Goal: Task Accomplishment & Management: Manage account settings

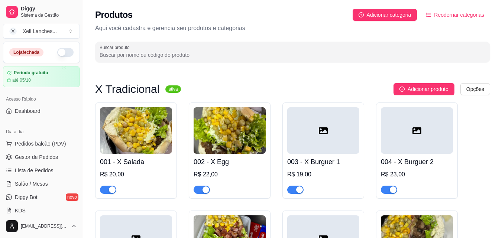
click at [62, 53] on button "button" at bounding box center [65, 52] width 16 height 9
click at [33, 111] on span "Dashboard" at bounding box center [28, 110] width 26 height 7
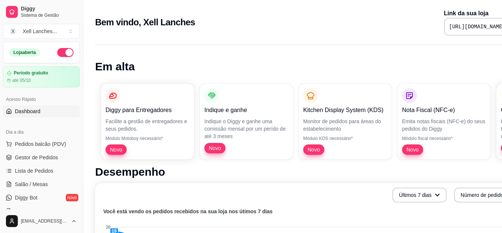
click at [449, 27] on pre "[URL][DOMAIN_NAME]" at bounding box center [477, 26] width 56 height 7
copy div "[URL][DOMAIN_NAME]"
click at [36, 158] on span "Gestor de Pedidos" at bounding box center [36, 156] width 43 height 7
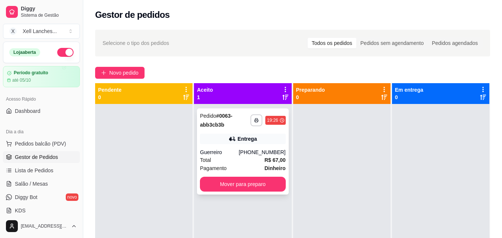
click at [255, 151] on div "(48) 99628-7797" at bounding box center [261, 152] width 47 height 7
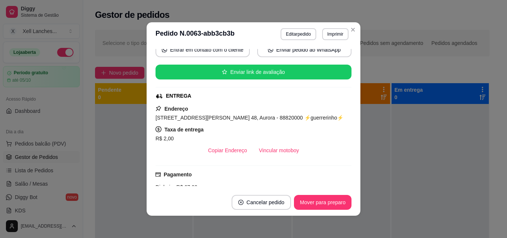
scroll to position [111, 0]
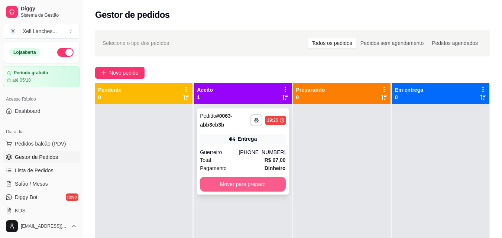
click at [245, 183] on button "Mover para preparo" at bounding box center [242, 184] width 85 height 15
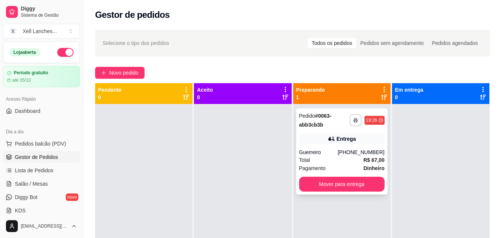
click at [367, 144] on div "Entrega" at bounding box center [341, 139] width 85 height 10
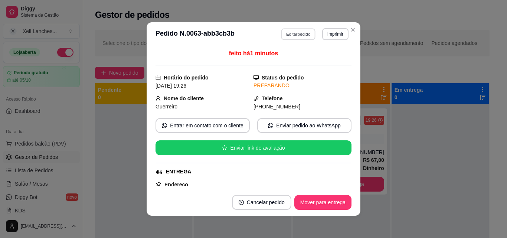
click at [301, 37] on button "Editar pedido" at bounding box center [299, 34] width 35 height 12
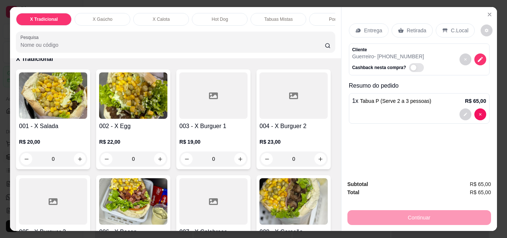
scroll to position [0, 0]
click at [489, 13] on icon "Close" at bounding box center [490, 14] width 3 height 3
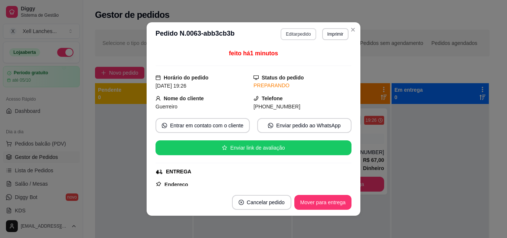
click at [299, 35] on button "Editar pedido" at bounding box center [298, 34] width 35 height 12
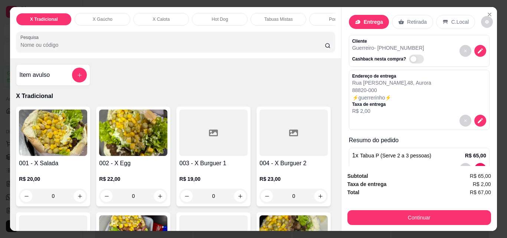
scroll to position [31, 0]
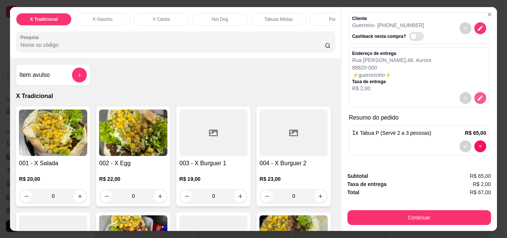
click at [478, 95] on icon "decrease-product-quantity" at bounding box center [480, 97] width 5 height 5
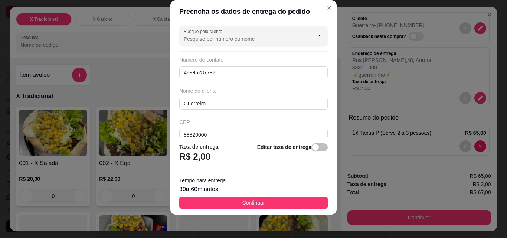
scroll to position [12, 0]
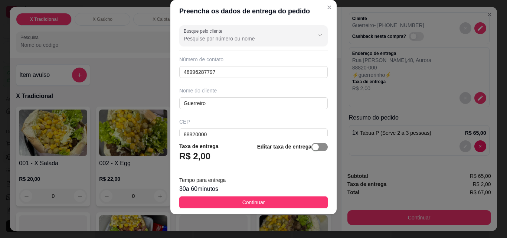
click at [316, 147] on span "button" at bounding box center [320, 147] width 16 height 8
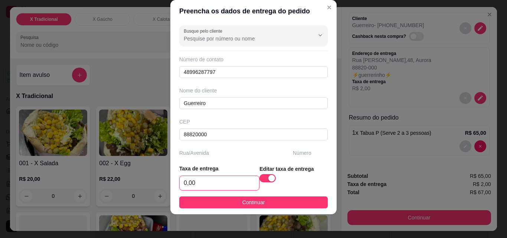
click at [244, 185] on input "0,00" at bounding box center [219, 183] width 79 height 14
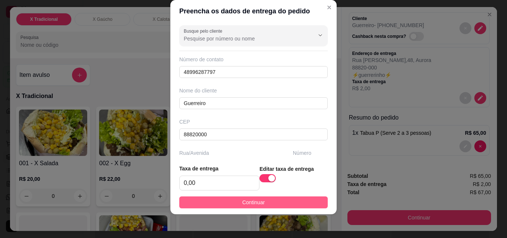
click at [244, 205] on span "Continuar" at bounding box center [254, 202] width 23 height 8
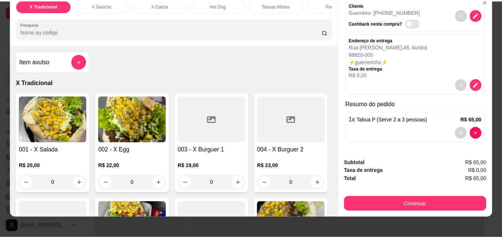
scroll to position [19, 0]
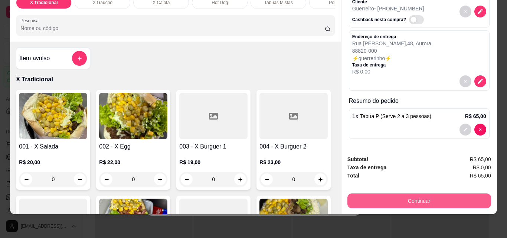
click at [413, 195] on button "Continuar" at bounding box center [420, 201] width 144 height 15
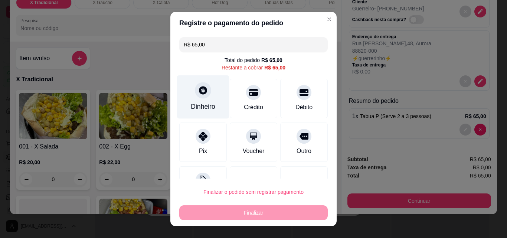
click at [201, 92] on icon at bounding box center [203, 90] width 8 height 8
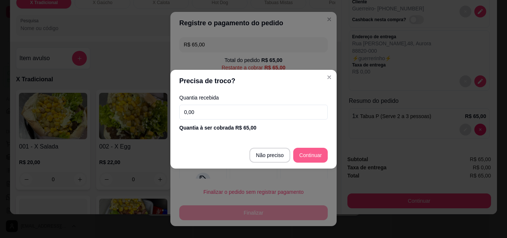
type input "R$ 0,00"
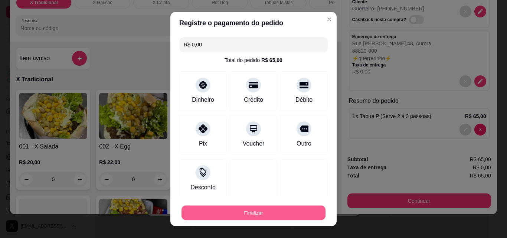
click at [256, 211] on button "Finalizar" at bounding box center [254, 213] width 144 height 14
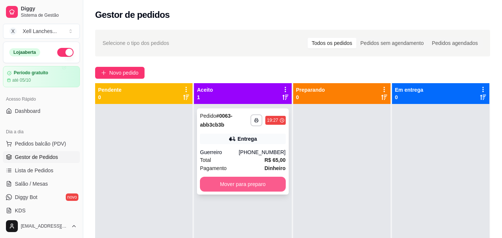
click at [242, 184] on button "Mover para preparo" at bounding box center [242, 184] width 85 height 15
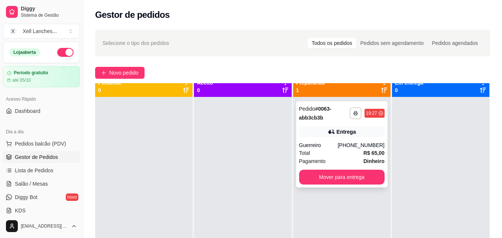
scroll to position [0, 0]
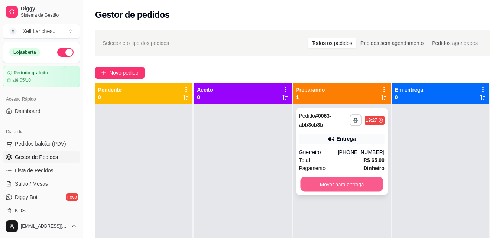
click at [337, 183] on button "Mover para entrega" at bounding box center [341, 184] width 83 height 14
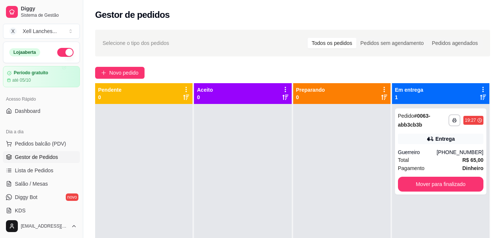
click at [324, 165] on div at bounding box center [341, 223] width 97 height 238
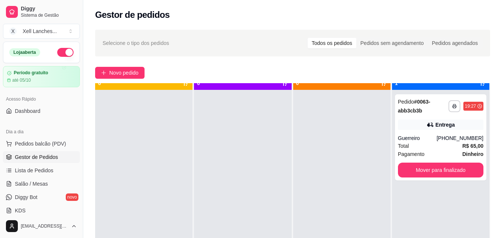
scroll to position [21, 0]
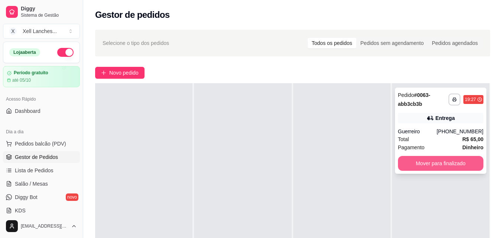
click at [427, 166] on button "Mover para finalizado" at bounding box center [440, 163] width 85 height 15
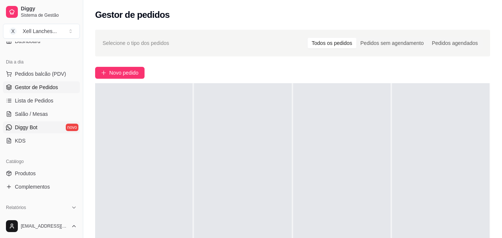
scroll to position [74, 0]
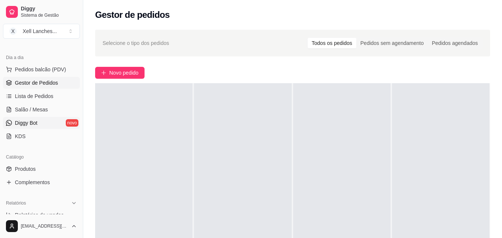
click at [34, 123] on span "Diggy Bot" at bounding box center [26, 122] width 23 height 7
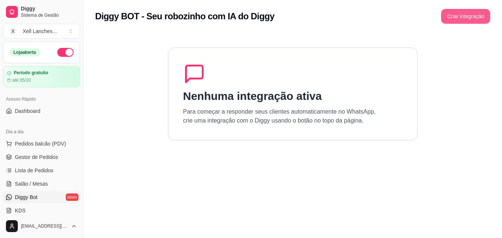
click at [457, 16] on button "Criar integração" at bounding box center [465, 16] width 49 height 15
click at [462, 17] on button "Criar integração" at bounding box center [465, 16] width 49 height 15
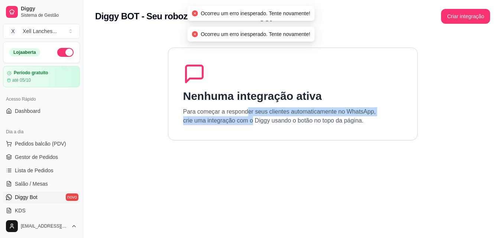
drag, startPoint x: 249, startPoint y: 123, endPoint x: 253, endPoint y: 144, distance: 21.4
click at [253, 144] on section "Nenhuma integração ativa Para começar a responder seus clientes automaticamente…" at bounding box center [292, 152] width 395 height 238
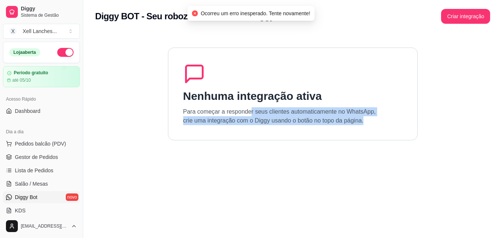
drag, startPoint x: 249, startPoint y: 108, endPoint x: 349, endPoint y: 134, distance: 104.1
click at [401, 135] on div "Nenhuma integração ativa Para começar a responder seus clientes automaticamente…" at bounding box center [293, 94] width 250 height 93
click at [272, 133] on div "Nenhuma integração ativa Para começar a responder seus clientes automaticamente…" at bounding box center [293, 94] width 250 height 93
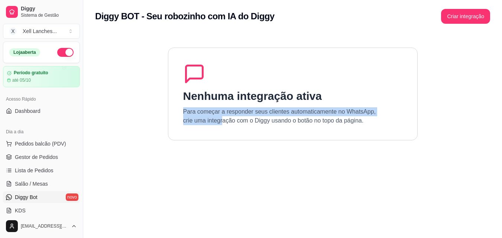
drag, startPoint x: 223, startPoint y: 123, endPoint x: 387, endPoint y: 114, distance: 164.4
click at [387, 114] on div "Nenhuma integração ativa Para começar a responder seus clientes automaticamente…" at bounding box center [293, 94] width 250 height 93
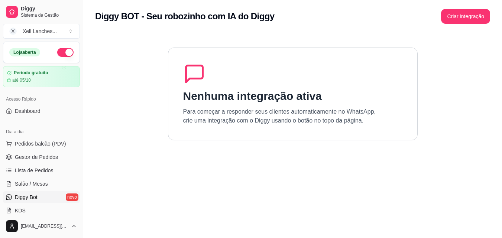
click at [385, 123] on div "Nenhuma integração ativa Para começar a responder seus clientes automaticamente…" at bounding box center [293, 94] width 250 height 93
click at [467, 17] on button "Criar integração" at bounding box center [465, 16] width 49 height 15
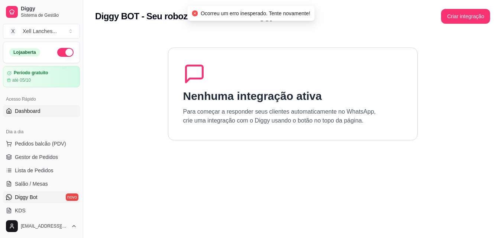
click at [30, 113] on span "Dashboard" at bounding box center [28, 110] width 26 height 7
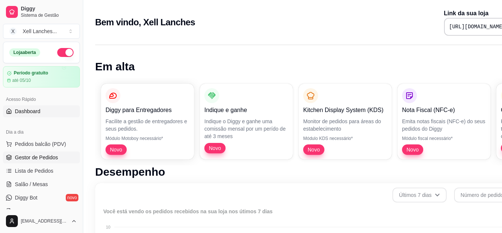
scroll to position [37, 0]
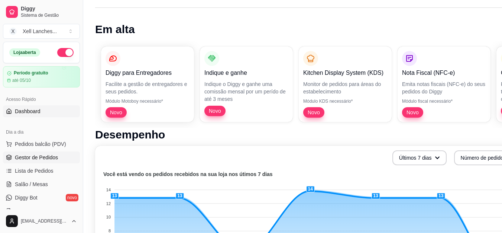
click at [40, 156] on span "Gestor de Pedidos" at bounding box center [36, 156] width 43 height 7
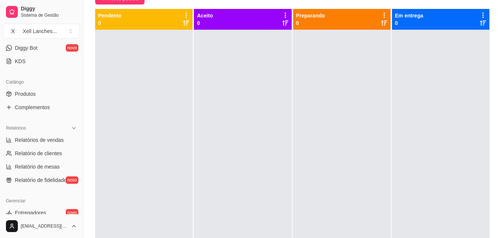
scroll to position [111, 0]
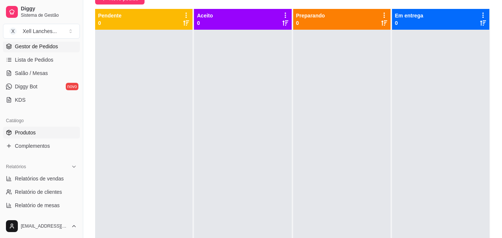
click at [37, 136] on link "Produtos" at bounding box center [41, 133] width 77 height 12
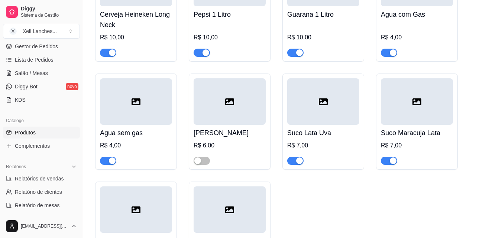
scroll to position [2837, 0]
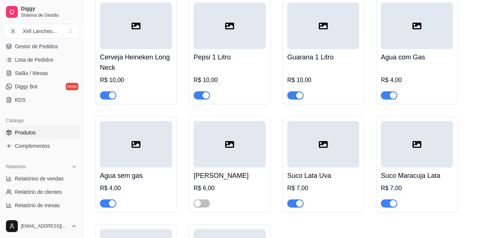
click at [77, 59] on div "Dia a dia Pedidos balcão (PDV) Gestor de Pedidos Lista de Pedidos Salão / Mesas…" at bounding box center [41, 60] width 83 height 97
click at [81, 56] on button "Toggle Sidebar" at bounding box center [83, 119] width 6 height 238
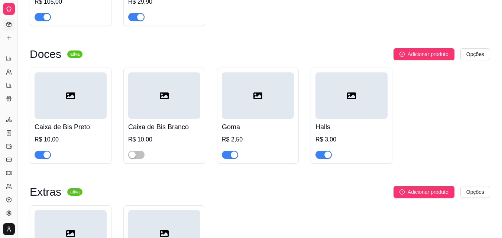
scroll to position [62, 0]
click at [16, 28] on button "Toggle Sidebar" at bounding box center [17, 119] width 6 height 238
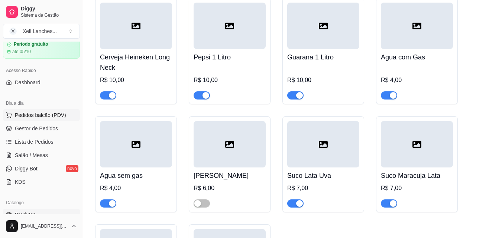
scroll to position [0, 0]
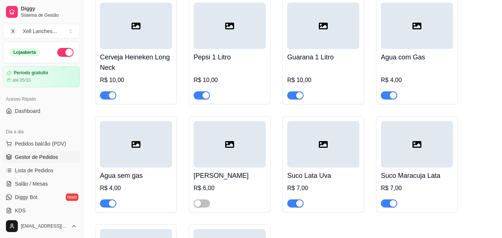
click at [47, 155] on span "Gestor de Pedidos" at bounding box center [36, 156] width 43 height 7
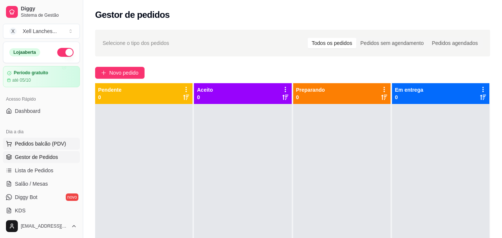
click at [48, 143] on span "Pedidos balcão (PDV)" at bounding box center [40, 143] width 51 height 7
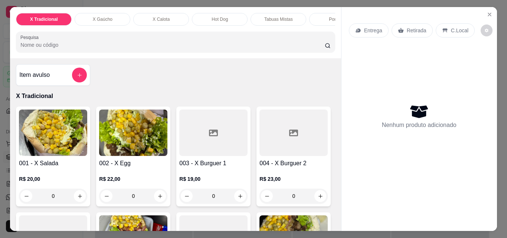
drag, startPoint x: 329, startPoint y: 21, endPoint x: 327, endPoint y: 24, distance: 3.8
click at [329, 21] on div "Porções" at bounding box center [337, 19] width 56 height 13
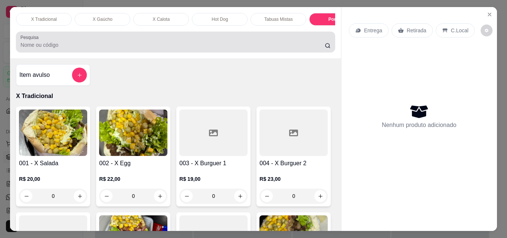
scroll to position [1731, 0]
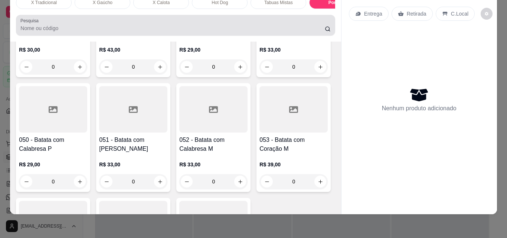
click at [327, 24] on div at bounding box center [175, 25] width 310 height 15
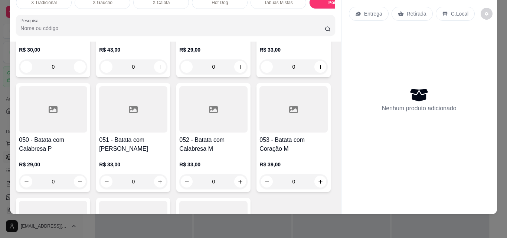
click at [327, 24] on div at bounding box center [175, 25] width 310 height 15
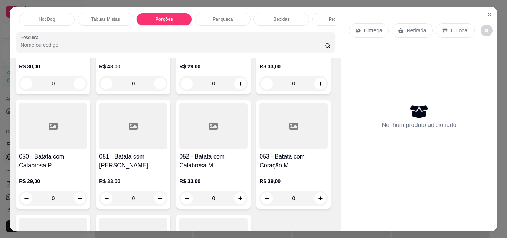
scroll to position [0, 178]
click at [269, 16] on p "Bebidas" at bounding box center [277, 19] width 16 height 6
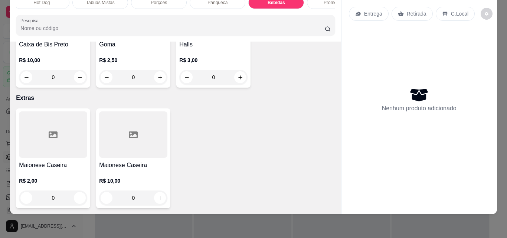
scroll to position [3253, 0]
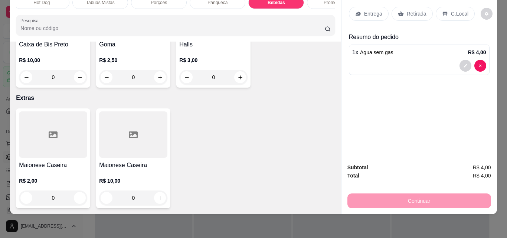
type input "2"
type input "1"
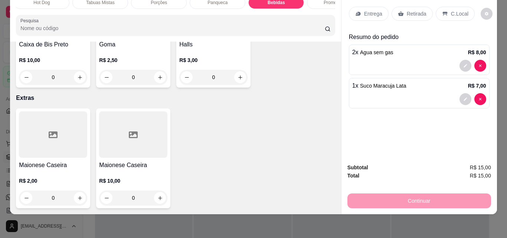
click at [356, 13] on icon at bounding box center [357, 13] width 2 height 1
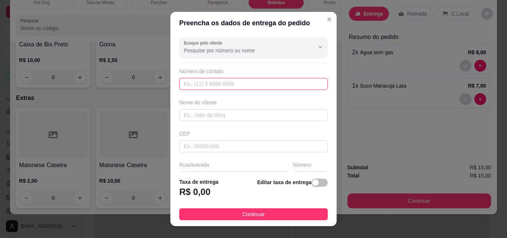
click at [207, 78] on input "text" at bounding box center [253, 84] width 149 height 12
paste input "[PHONE_NUMBER]"
type input "[PHONE_NUMBER]"
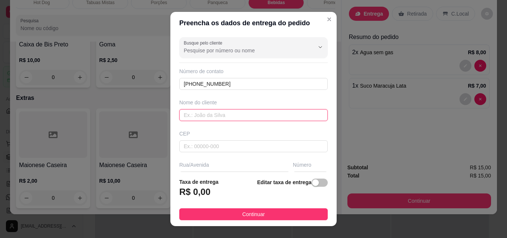
click at [211, 118] on input "text" at bounding box center [253, 115] width 149 height 12
type input "d"
type input "Debora"
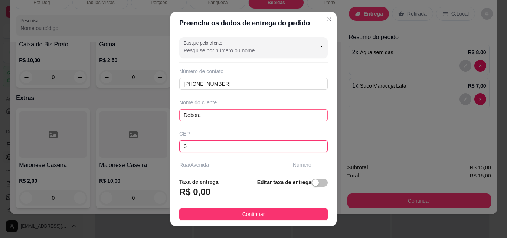
type input "0"
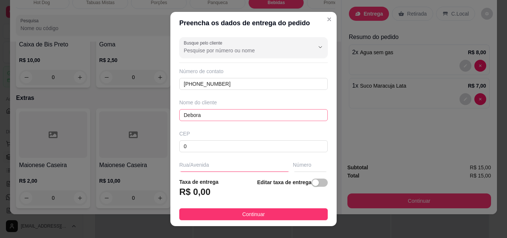
scroll to position [12, 0]
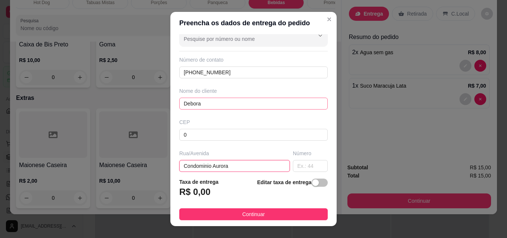
type input "Condominio Aurora"
type input "."
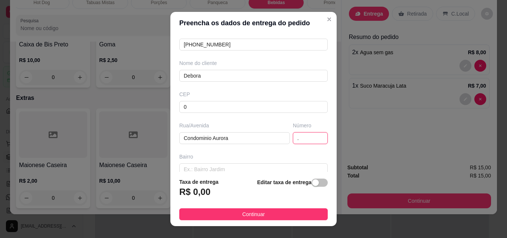
scroll to position [86, 0]
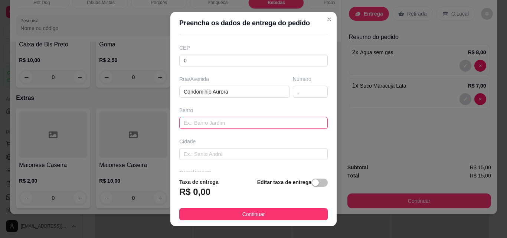
click at [213, 122] on input "text" at bounding box center [253, 123] width 149 height 12
type input "Casa 66"
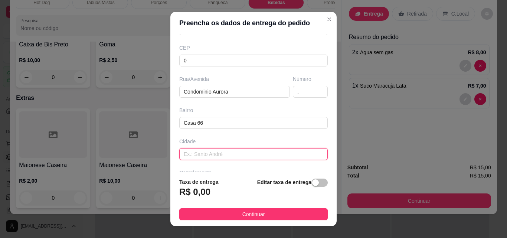
click at [212, 154] on input "text" at bounding box center [253, 154] width 149 height 12
type input "."
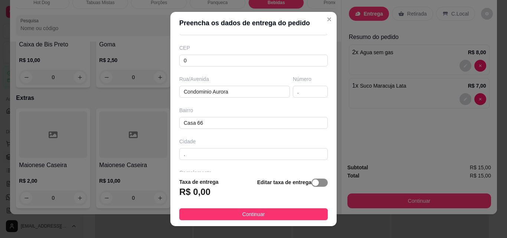
click at [312, 182] on span "button" at bounding box center [320, 183] width 16 height 8
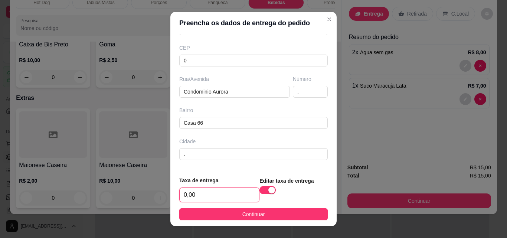
click at [222, 196] on input "0,00" at bounding box center [219, 195] width 79 height 14
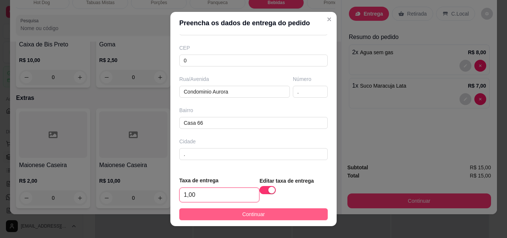
type input "1,00"
click at [254, 211] on span "Continuar" at bounding box center [254, 214] width 23 height 8
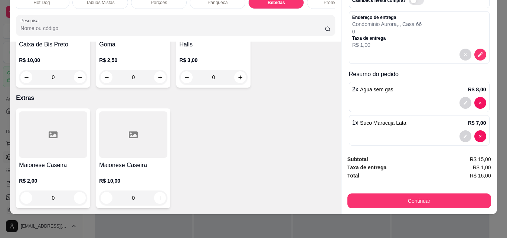
scroll to position [57, 0]
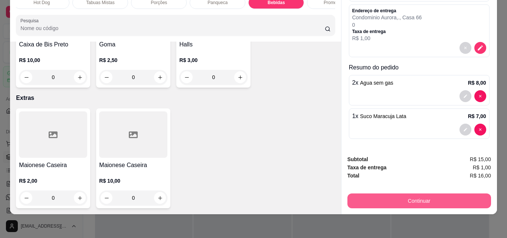
click at [413, 197] on button "Continuar" at bounding box center [420, 201] width 144 height 15
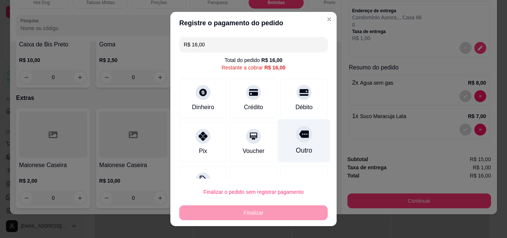
click at [299, 139] on icon at bounding box center [304, 134] width 10 height 10
type input "R$ 0,00"
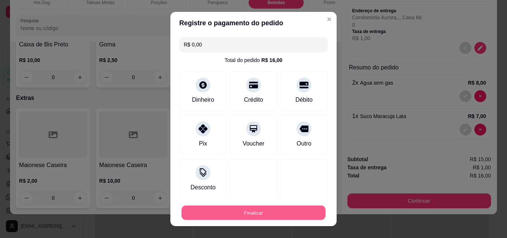
click at [258, 215] on button "Finalizar" at bounding box center [254, 213] width 144 height 14
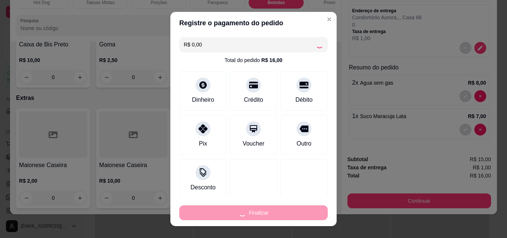
type input "0"
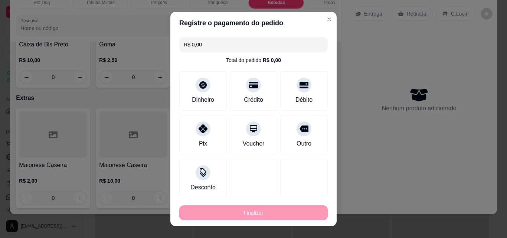
type input "-R$ 16,00"
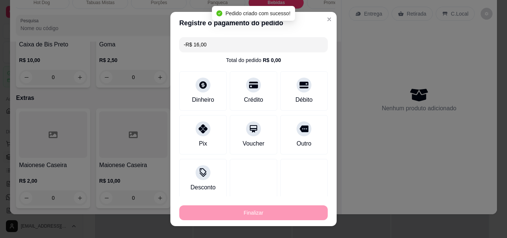
scroll to position [3363, 0]
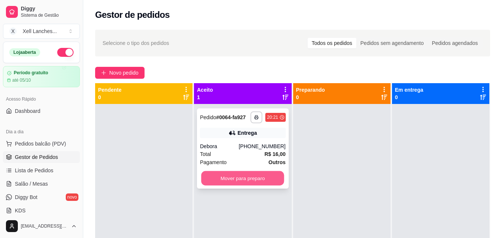
click at [237, 173] on button "Mover para preparo" at bounding box center [242, 178] width 83 height 14
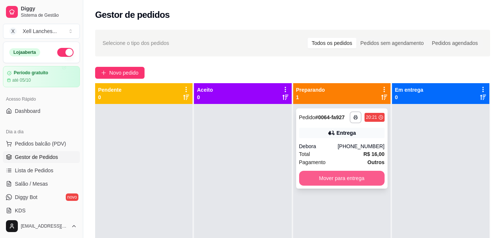
click at [359, 181] on button "Mover para entrega" at bounding box center [341, 178] width 85 height 15
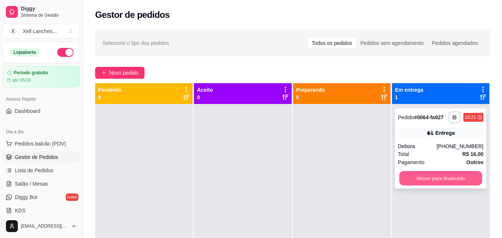
click at [441, 176] on button "Mover para finalizado" at bounding box center [440, 178] width 83 height 14
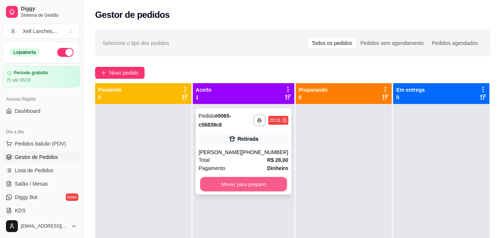
click at [237, 184] on button "Mover para preparo" at bounding box center [243, 184] width 87 height 14
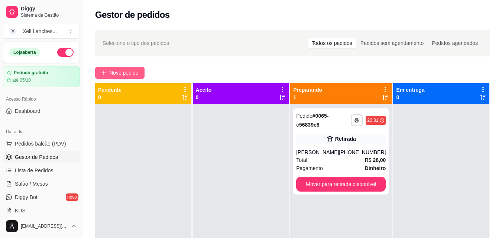
click at [115, 76] on span "Novo pedido" at bounding box center [123, 73] width 29 height 8
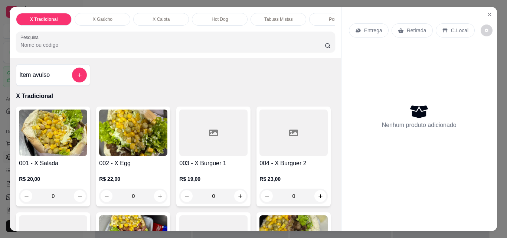
click at [269, 20] on div "Tabuas Mistas" at bounding box center [279, 19] width 56 height 13
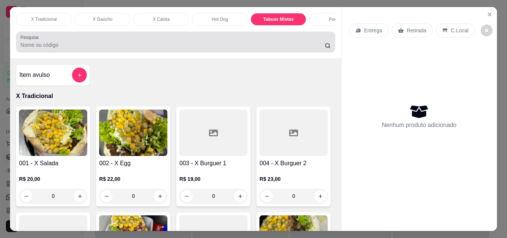
scroll to position [19, 0]
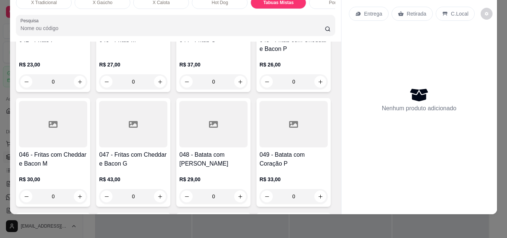
type input "1"
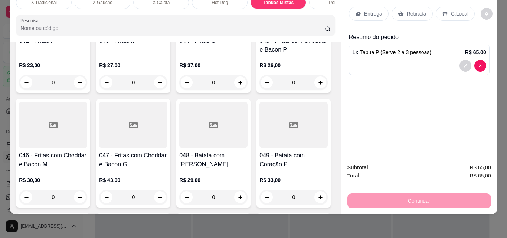
click at [365, 10] on p "Entrega" at bounding box center [373, 13] width 18 height 7
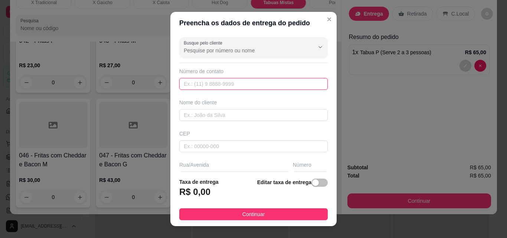
click at [203, 87] on input "text" at bounding box center [253, 84] width 149 height 12
paste input "[PHONE_NUMBER]"
type input "[PHONE_NUMBER]"
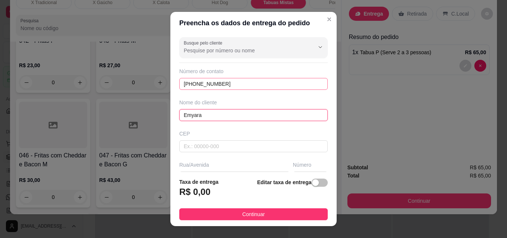
type input "Emyara"
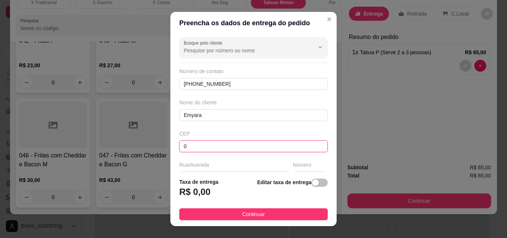
type input "0"
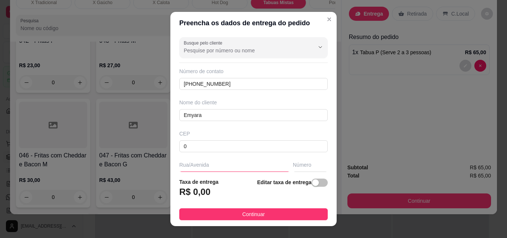
scroll to position [12, 0]
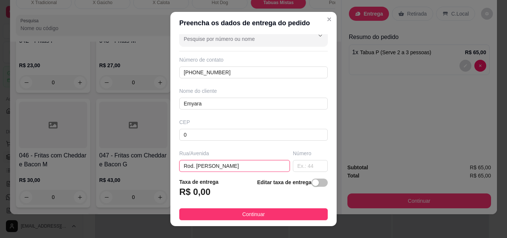
type input "Rod. [PERSON_NAME]"
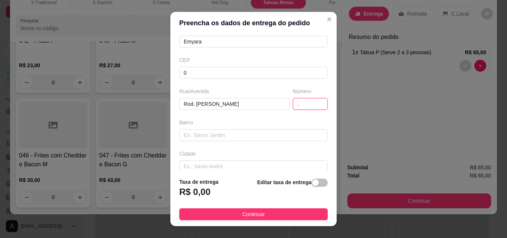
scroll to position [86, 0]
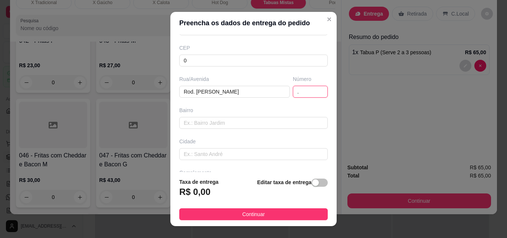
type input "."
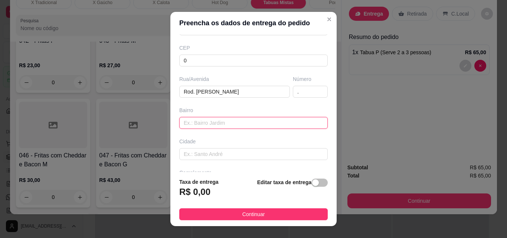
click at [238, 122] on input "text" at bounding box center [253, 123] width 149 height 12
type input "P"
type input "."
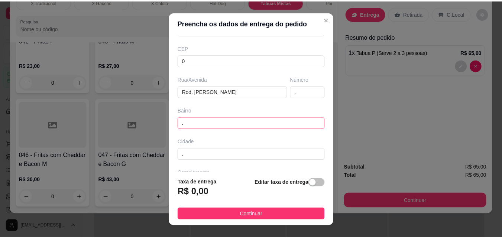
scroll to position [113, 0]
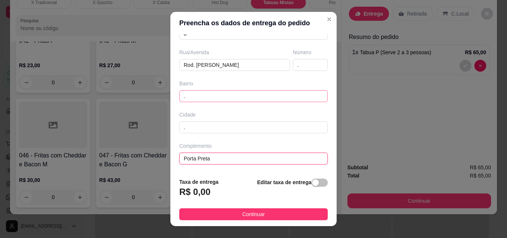
type input "Porta Preta"
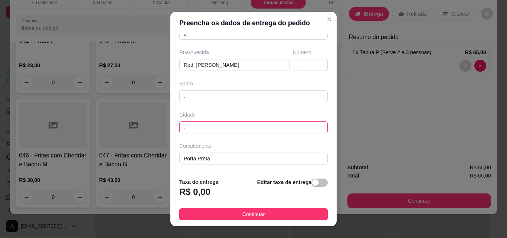
click at [231, 123] on input "." at bounding box center [253, 127] width 149 height 12
type input "Içara"
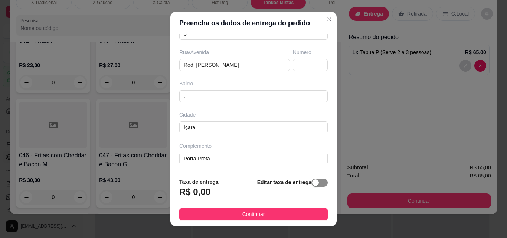
click at [317, 186] on span "button" at bounding box center [320, 183] width 16 height 8
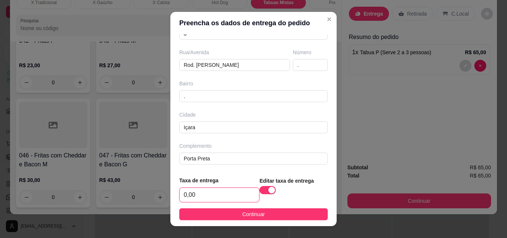
click at [223, 194] on input "0,00" at bounding box center [219, 195] width 79 height 14
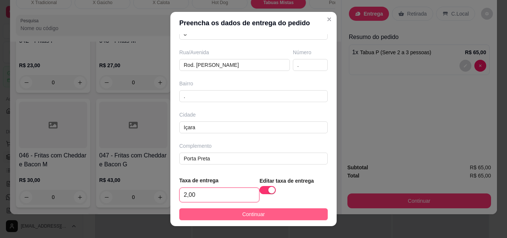
type input "2,00"
click at [253, 212] on span "Continuar" at bounding box center [254, 214] width 23 height 8
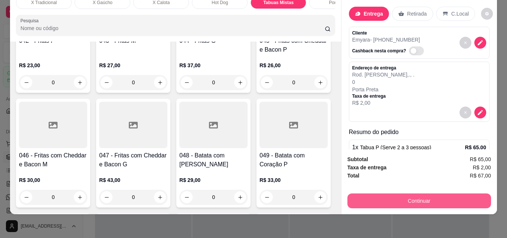
click at [450, 201] on button "Continuar" at bounding box center [420, 201] width 144 height 15
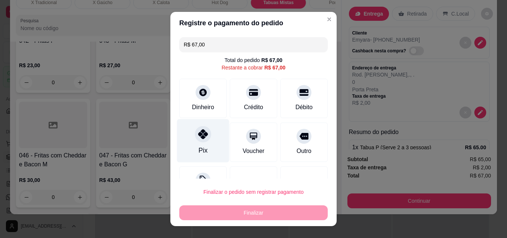
click at [205, 141] on div "Pix" at bounding box center [203, 140] width 52 height 43
type input "R$ 0,00"
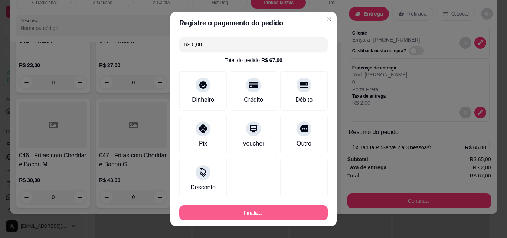
click at [253, 210] on button "Finalizar" at bounding box center [253, 212] width 149 height 15
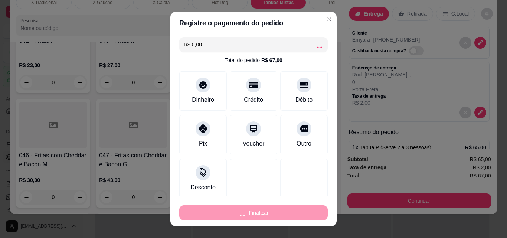
type input "0"
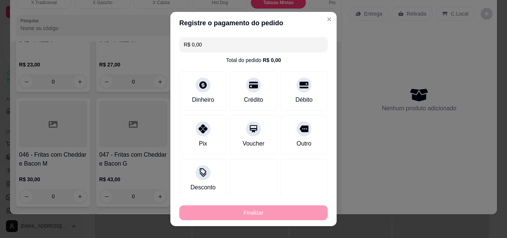
type input "-R$ 67,00"
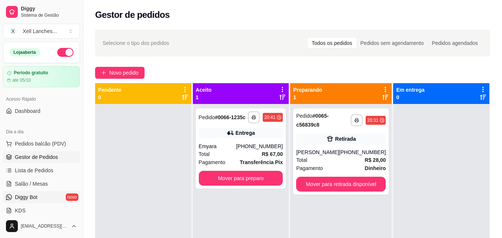
click at [38, 201] on link "Diggy Bot novo" at bounding box center [41, 197] width 77 height 12
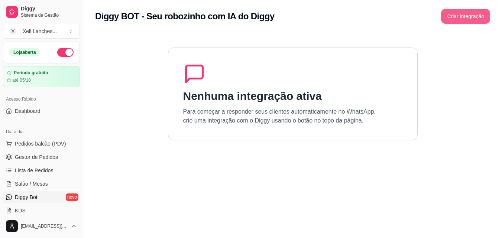
click at [475, 18] on button "Criar integração" at bounding box center [465, 16] width 49 height 15
click at [48, 108] on link "Dashboard" at bounding box center [41, 111] width 77 height 12
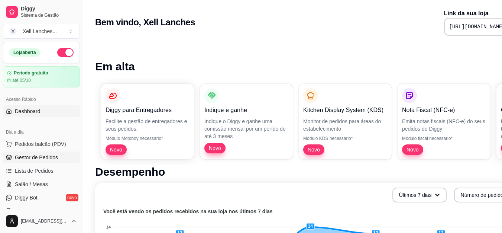
click at [30, 155] on span "Gestor de Pedidos" at bounding box center [36, 156] width 43 height 7
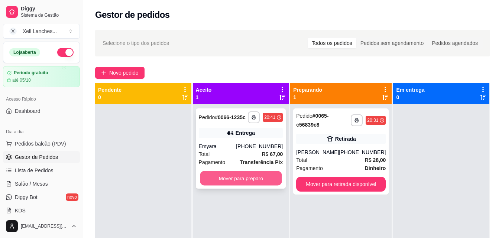
click at [253, 175] on button "Mover para preparo" at bounding box center [241, 178] width 82 height 14
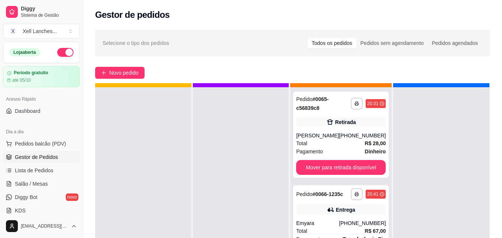
scroll to position [21, 0]
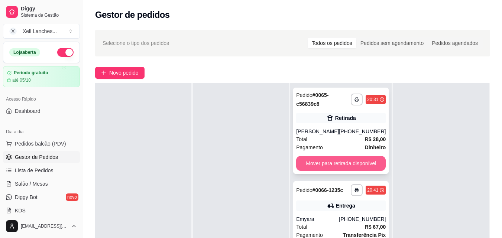
click at [334, 164] on button "Mover para retirada disponível" at bounding box center [341, 163] width 90 height 15
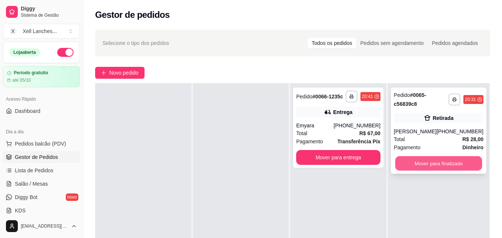
click at [444, 163] on button "Mover para finalizado" at bounding box center [438, 163] width 87 height 14
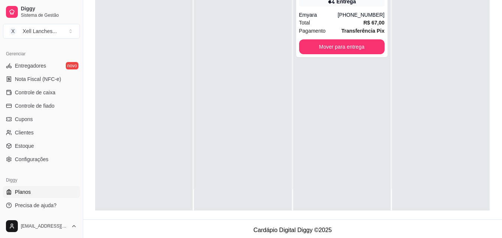
scroll to position [111, 0]
click at [43, 205] on span "Precisa de ajuda?" at bounding box center [36, 205] width 42 height 7
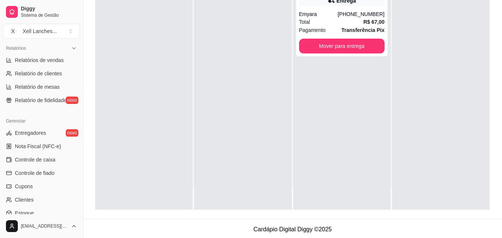
scroll to position [296, 0]
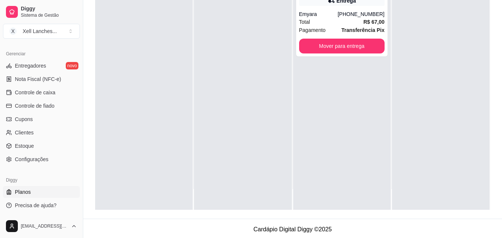
click at [19, 192] on span "Planos" at bounding box center [23, 191] width 16 height 7
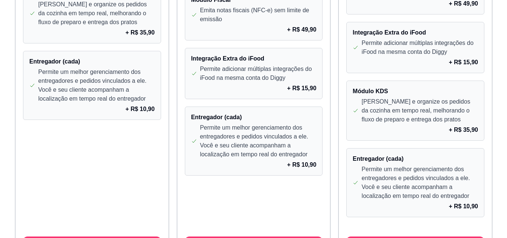
scroll to position [705, 0]
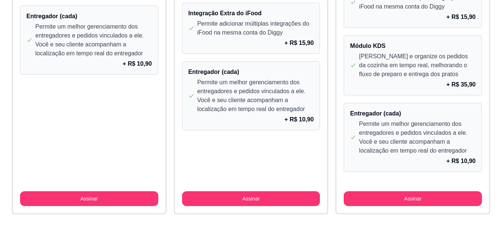
click at [90, 202] on button "Assinar" at bounding box center [89, 198] width 138 height 15
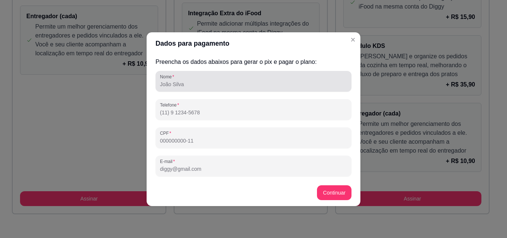
click at [223, 90] on div "Nome" at bounding box center [254, 81] width 196 height 21
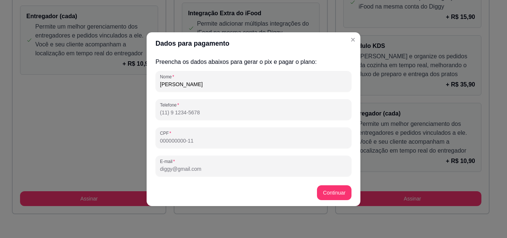
type input "[PERSON_NAME]"
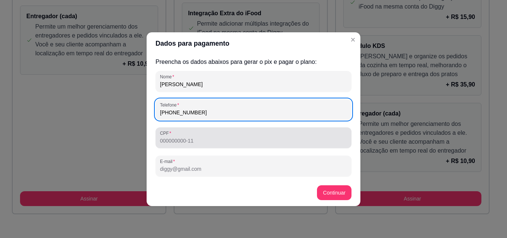
type input "[PHONE_NUMBER]"
click at [219, 142] on input "CPF" at bounding box center [253, 140] width 187 height 7
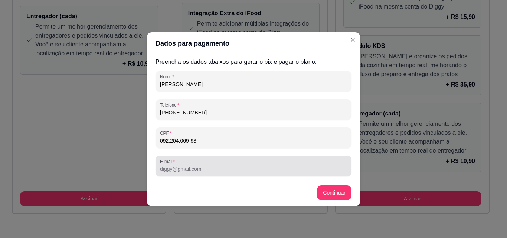
type input "092.204.069-93"
click at [208, 172] on input "E-mail" at bounding box center [253, 168] width 187 height 7
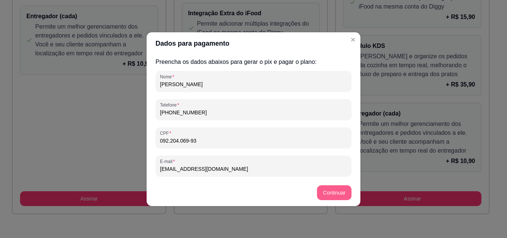
type input "[EMAIL_ADDRESS][DOMAIN_NAME]"
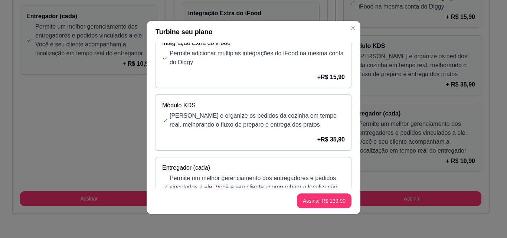
scroll to position [186, 0]
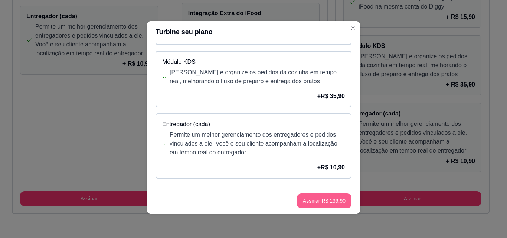
click at [321, 202] on button "Assinar R$ 139,90" at bounding box center [324, 201] width 55 height 15
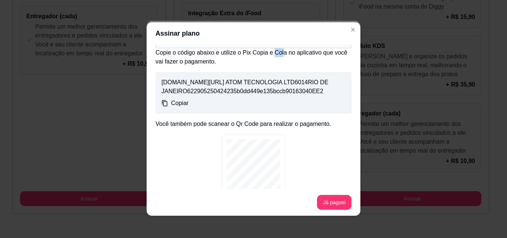
scroll to position [72, 0]
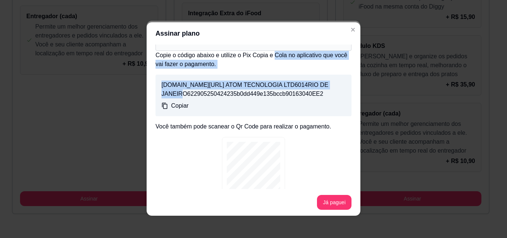
drag, startPoint x: 293, startPoint y: 55, endPoint x: 318, endPoint y: 80, distance: 35.2
click at [318, 80] on div "Copie o código abaixo e utilize o Pix Copia e Cola no aplicativo que você vai f…" at bounding box center [254, 125] width 196 height 149
click at [260, 64] on p "Copie o código abaixo e utilize o Pix Copia e Cola no aplicativo que você vai f…" at bounding box center [254, 60] width 196 height 18
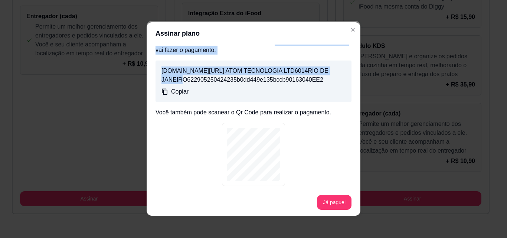
scroll to position [1, 0]
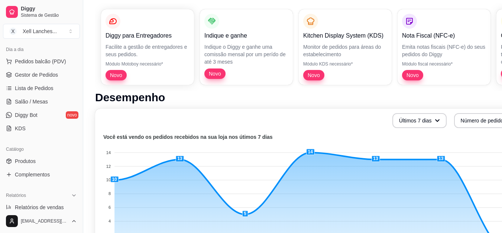
scroll to position [74, 0]
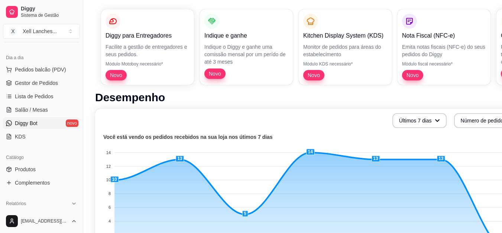
click at [43, 126] on link "Diggy Bot novo" at bounding box center [41, 123] width 77 height 12
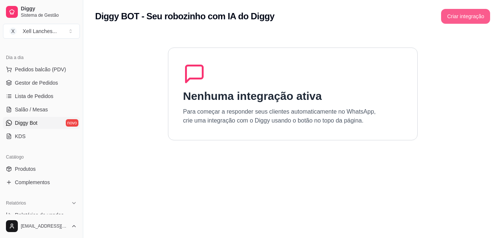
click at [480, 17] on button "Criar integração" at bounding box center [465, 16] width 49 height 15
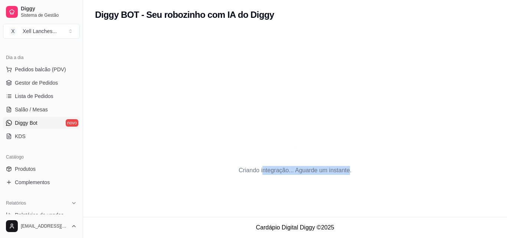
drag, startPoint x: 263, startPoint y: 172, endPoint x: 350, endPoint y: 171, distance: 86.9
click at [350, 171] on p "Criando integração... Aguarde um instante." at bounding box center [295, 170] width 113 height 9
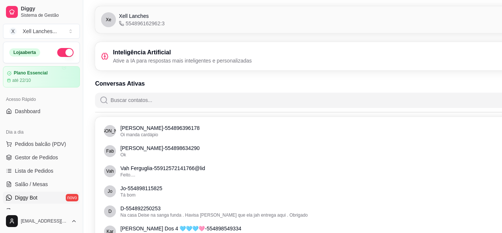
scroll to position [37, 0]
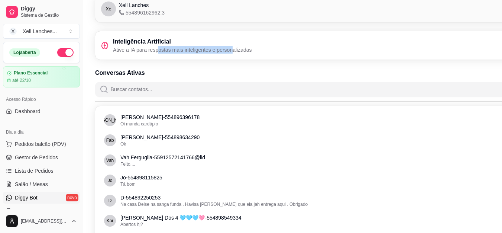
drag, startPoint x: 157, startPoint y: 51, endPoint x: 231, endPoint y: 54, distance: 74.0
click at [231, 54] on div "Inteligência Artificial Ative a IA para respostas mais inteligentes e personali…" at bounding box center [334, 45] width 478 height 28
click at [236, 51] on p "Ative a IA para respostas mais inteligentes e personalizadas" at bounding box center [182, 49] width 139 height 7
click at [249, 51] on p "Ative a IA para respostas mais inteligentes e personalizadas" at bounding box center [182, 49] width 139 height 7
click at [146, 49] on p "Ative a IA para respostas mais inteligentes e personalizadas" at bounding box center [182, 49] width 139 height 7
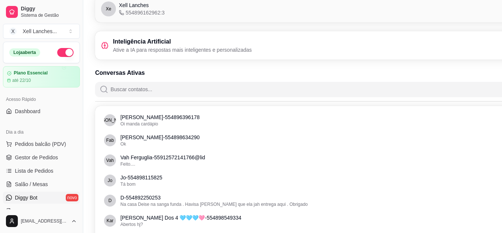
click at [105, 43] on icon at bounding box center [105, 42] width 4 height 1
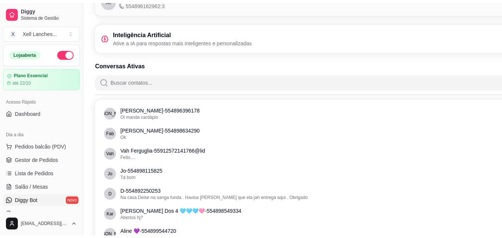
scroll to position [0, 0]
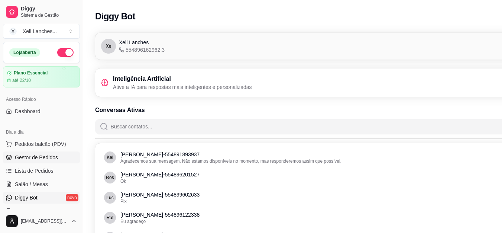
click at [36, 158] on span "Gestor de Pedidos" at bounding box center [36, 156] width 43 height 7
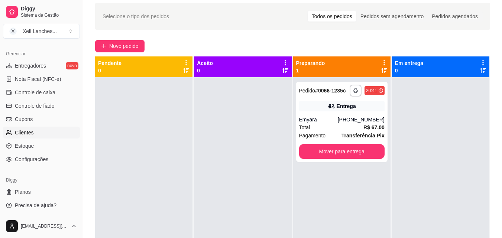
scroll to position [37, 0]
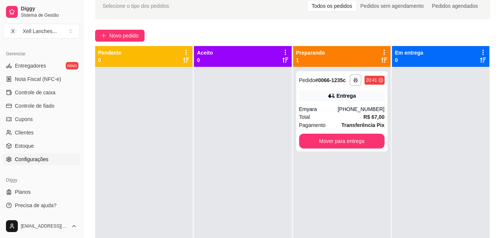
click at [44, 160] on span "Configurações" at bounding box center [31, 159] width 33 height 7
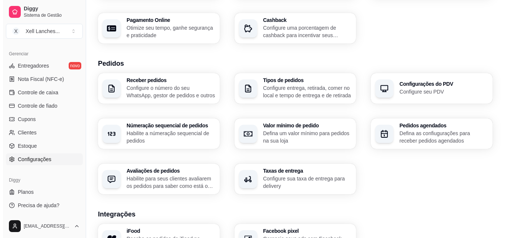
scroll to position [149, 0]
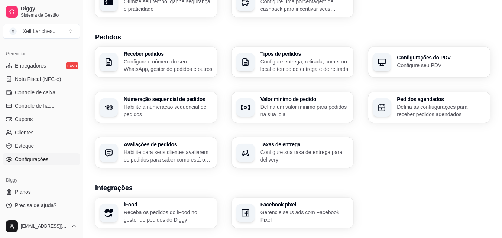
click at [170, 68] on p "Configure o número do seu WhatsApp, gestor de pedidos e outros" at bounding box center [168, 65] width 89 height 15
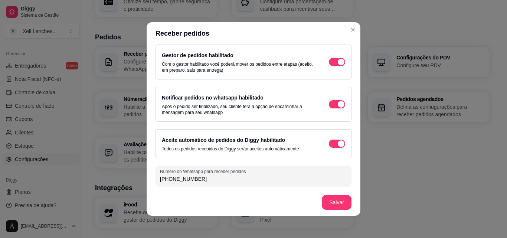
scroll to position [40, 0]
click at [207, 180] on input "[PHONE_NUMBER]" at bounding box center [253, 178] width 187 height 7
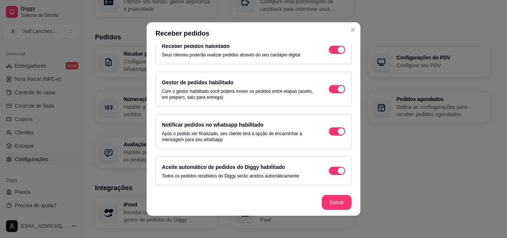
scroll to position [0, 0]
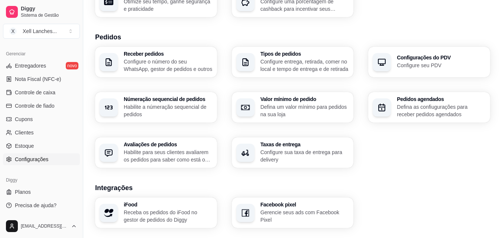
click at [285, 63] on p "Configure entrega, retirada, comer no local e tempo de entrega e de retirada" at bounding box center [304, 65] width 89 height 15
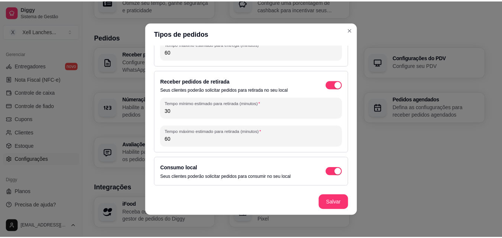
scroll to position [1, 0]
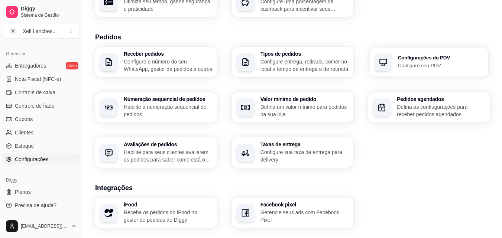
click at [417, 63] on p "Configure seu PDV" at bounding box center [441, 65] width 86 height 7
click at [116, 106] on div "button" at bounding box center [109, 107] width 18 height 18
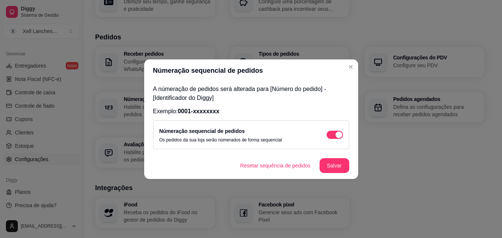
click at [350, 67] on div "Tipos de pedidos Configure entrega, retirada, comer no local e tempo de entrega…" at bounding box center [290, 62] width 120 height 30
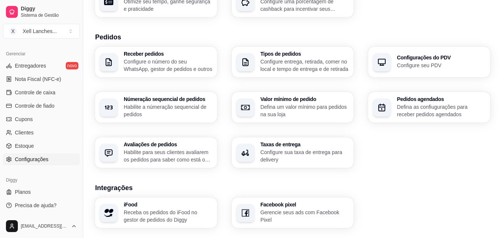
click at [440, 107] on p "Defina as confiugurações para receber pedidos agendados" at bounding box center [441, 110] width 89 height 15
click at [282, 160] on p "Configure sua taxa de entrega para delivery" at bounding box center [304, 156] width 86 height 14
click at [143, 155] on p "Habilite para seus clientes avaliarem os pedidos para saber como está o feedbac…" at bounding box center [168, 156] width 89 height 15
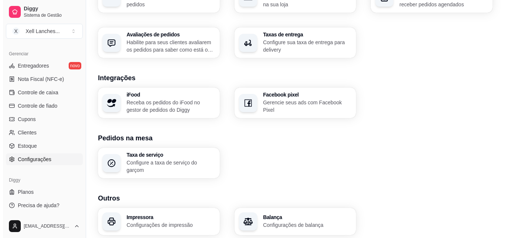
scroll to position [260, 0]
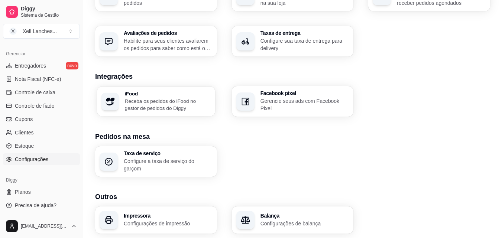
click at [183, 107] on p "Receba os pedidos do iFood no gestor de pedidos do Diggy" at bounding box center [168, 104] width 86 height 14
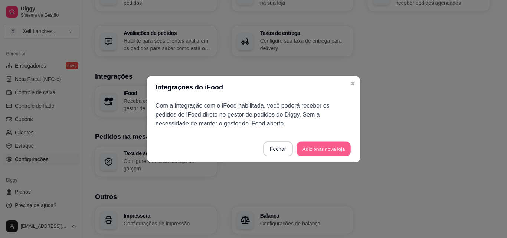
click at [320, 147] on button "Adicionar nova loja" at bounding box center [324, 149] width 54 height 14
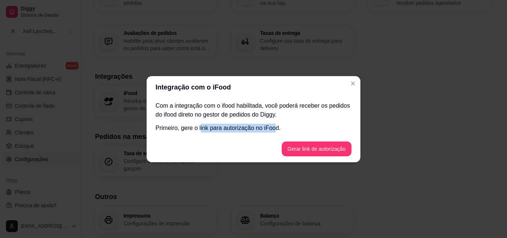
drag, startPoint x: 205, startPoint y: 128, endPoint x: 275, endPoint y: 125, distance: 69.9
click at [275, 125] on p "Primeiro, gere o link para autorização no iFood." at bounding box center [254, 128] width 196 height 9
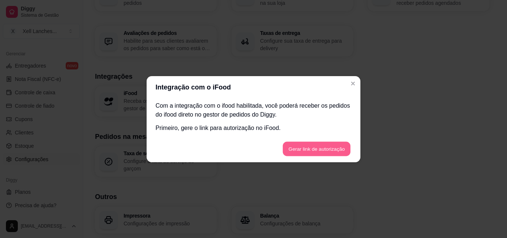
click at [334, 152] on button "Gerar link de autorização" at bounding box center [317, 149] width 68 height 14
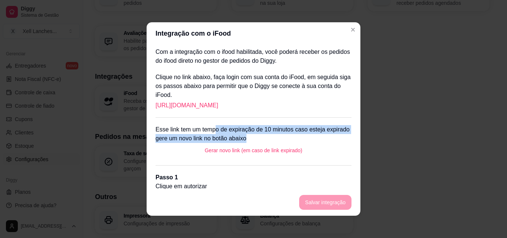
drag, startPoint x: 212, startPoint y: 132, endPoint x: 301, endPoint y: 142, distance: 89.3
click at [301, 142] on p "Esse link tem um tempo de expiração de 10 minutos caso esteja expirado gere um …" at bounding box center [254, 134] width 196 height 18
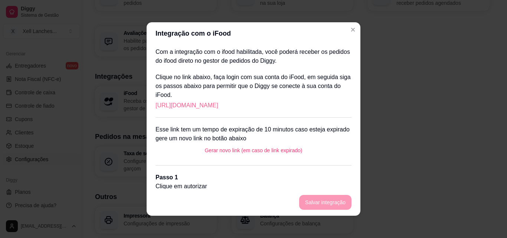
click at [218, 103] on link "[URL][DOMAIN_NAME]" at bounding box center [187, 105] width 63 height 9
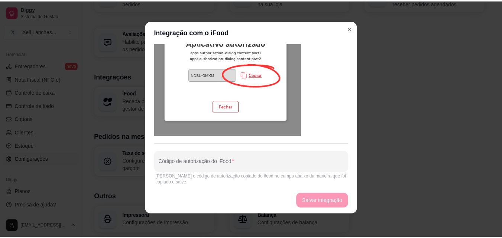
scroll to position [384, 0]
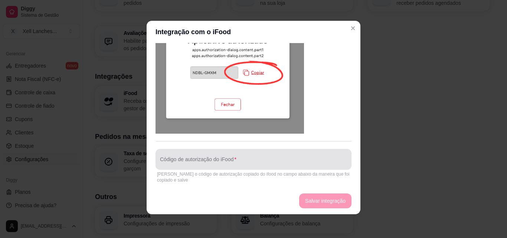
click at [233, 157] on div at bounding box center [253, 159] width 187 height 15
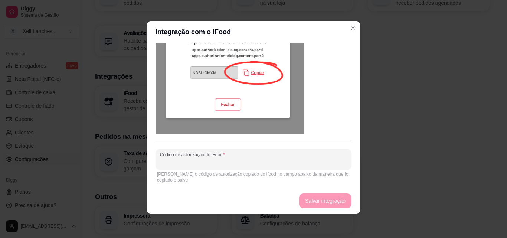
paste input "WSDC-QQMR"
type input "WSDC-QQMR"
click at [322, 201] on button "Salvar integração" at bounding box center [325, 201] width 51 height 14
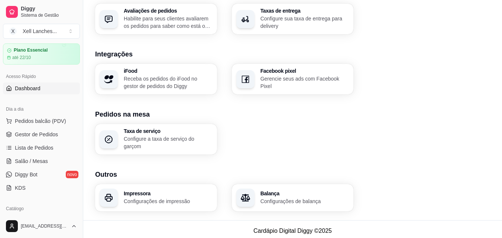
scroll to position [0, 0]
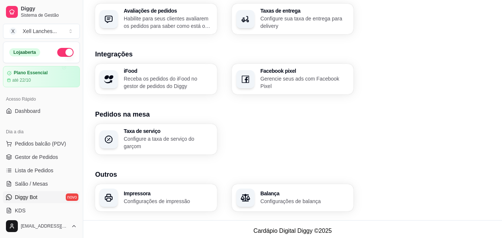
click at [61, 198] on link "Diggy Bot novo" at bounding box center [41, 197] width 77 height 12
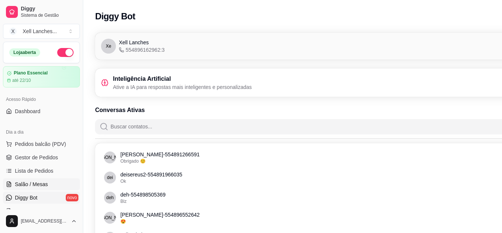
click at [42, 181] on span "Salão / Mesas" at bounding box center [31, 183] width 33 height 7
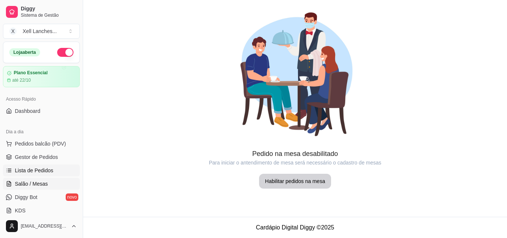
click at [45, 172] on span "Lista de Pedidos" at bounding box center [34, 170] width 39 height 7
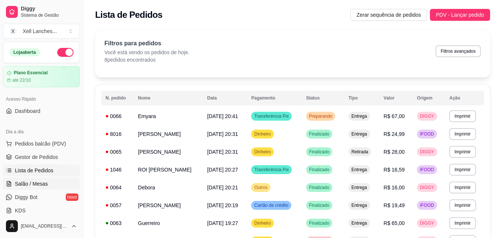
click at [44, 184] on span "Salão / Mesas" at bounding box center [31, 183] width 33 height 7
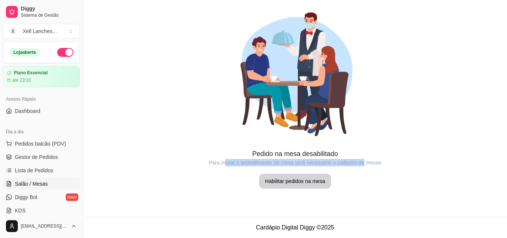
drag, startPoint x: 226, startPoint y: 164, endPoint x: 364, endPoint y: 165, distance: 137.5
click at [364, 165] on article "Para iniciar o antendimento de mesa será necessário o cadastro de mesas" at bounding box center [295, 162] width 424 height 7
drag, startPoint x: 241, startPoint y: 164, endPoint x: 382, endPoint y: 166, distance: 140.1
click at [382, 166] on article "Para iniciar o antendimento de mesa será necessário o cadastro de mesas" at bounding box center [295, 162] width 424 height 7
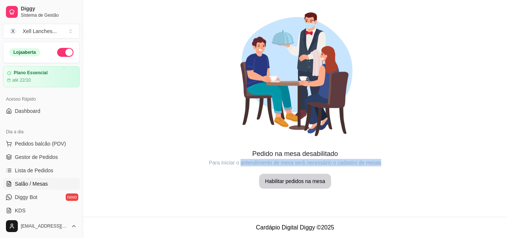
click at [382, 166] on article "Para iniciar o antendimento de mesa será necessário o cadastro de mesas" at bounding box center [295, 162] width 424 height 7
click at [42, 175] on link "Lista de Pedidos" at bounding box center [41, 171] width 77 height 12
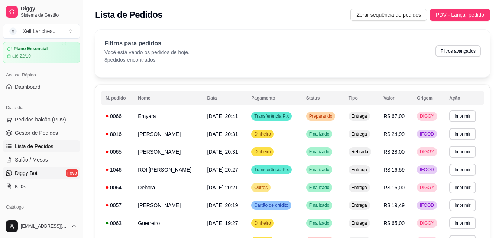
scroll to position [37, 0]
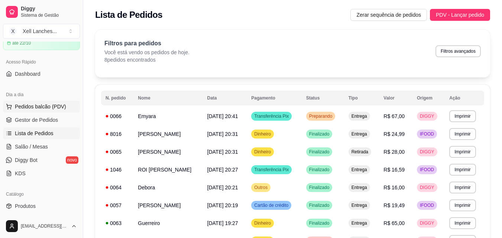
click at [42, 108] on span "Pedidos balcão (PDV)" at bounding box center [40, 106] width 51 height 7
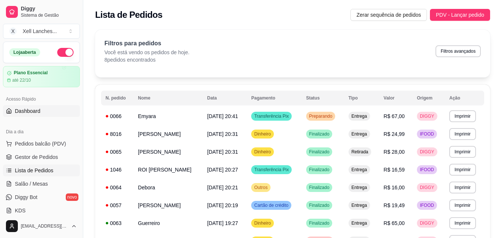
click at [35, 109] on span "Dashboard" at bounding box center [28, 110] width 26 height 7
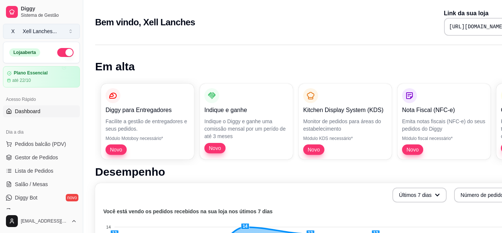
click at [69, 29] on button "X Xell Lanches ..." at bounding box center [41, 31] width 77 height 15
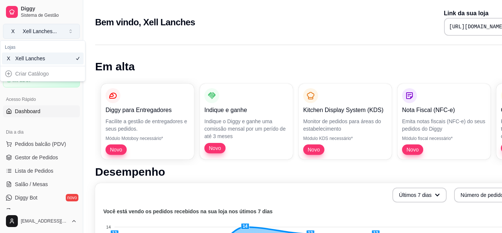
click at [70, 29] on button "X Xell Lanches ..." at bounding box center [41, 31] width 77 height 15
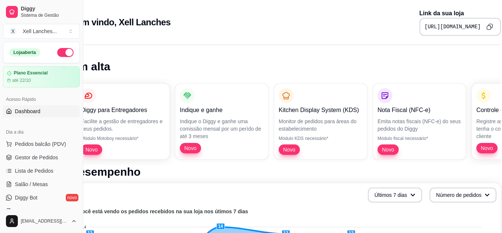
scroll to position [0, 33]
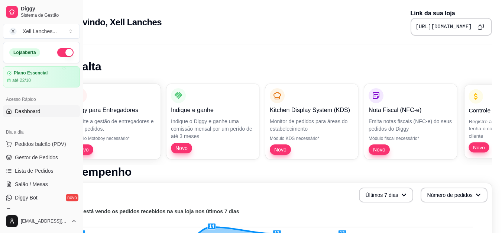
click at [481, 126] on p "Registre as suas vendas em fiado e tenha o controle das contas de cada cliente" at bounding box center [508, 128] width 81 height 22
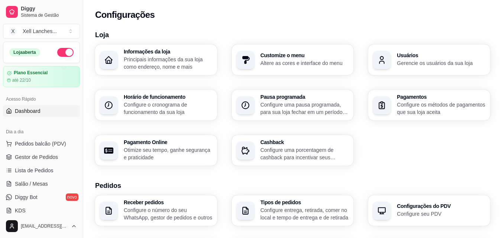
click at [32, 110] on span "Dashboard" at bounding box center [28, 110] width 26 height 7
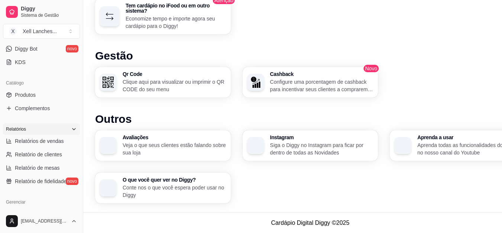
scroll to position [296, 0]
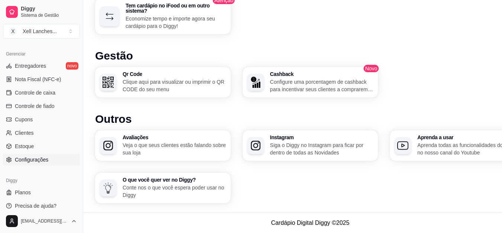
click at [40, 160] on span "Configurações" at bounding box center [31, 159] width 33 height 7
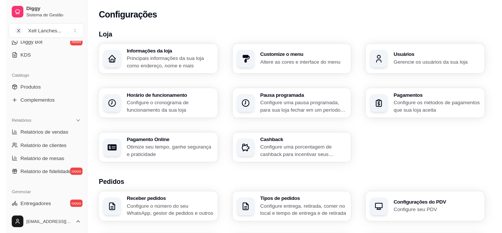
scroll to position [148, 0]
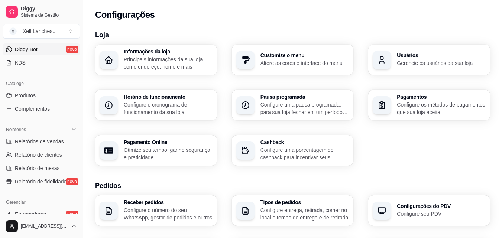
click at [48, 51] on link "Diggy Bot novo" at bounding box center [41, 49] width 77 height 12
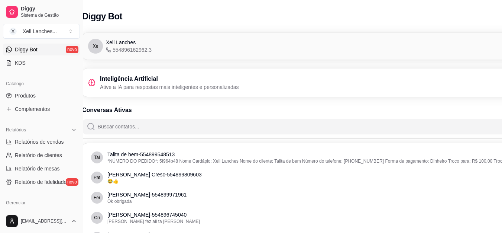
scroll to position [0, 83]
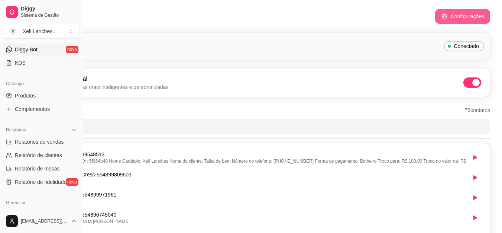
click at [450, 14] on button "Configurações" at bounding box center [462, 16] width 55 height 15
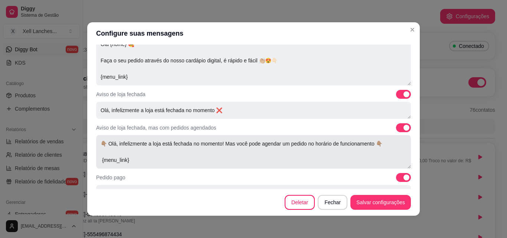
scroll to position [111, 0]
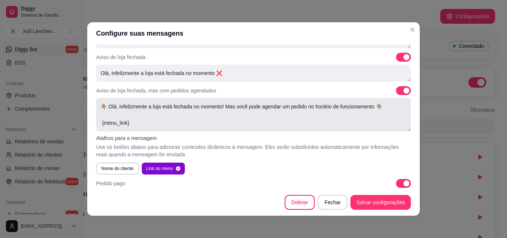
drag, startPoint x: 222, startPoint y: 105, endPoint x: 323, endPoint y: 126, distance: 103.2
click at [323, 126] on textarea "👇🏽 Olá, infelizmente a loja está fechada no momento! Mas você pode agendar um p…" at bounding box center [253, 114] width 315 height 33
click at [324, 117] on textarea "👇🏽 Olá, infelizmente a loja está fechada no momento! Mas você pode agendar um p…" at bounding box center [253, 114] width 315 height 33
drag, startPoint x: 222, startPoint y: 104, endPoint x: 310, endPoint y: 107, distance: 88.1
click at [310, 107] on textarea "👇🏽 Olá, infelizmente a loja está fechada no momento! Mas você pode agendar um p…" at bounding box center [253, 114] width 315 height 33
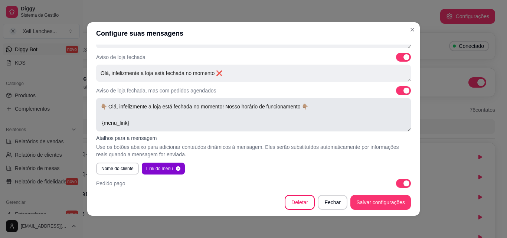
click at [297, 106] on textarea "👇🏽 Olá, infelizmente a loja está fechada no momento! Nosso horário de funcionam…" at bounding box center [253, 114] width 315 height 33
drag, startPoint x: 298, startPoint y: 105, endPoint x: 315, endPoint y: 126, distance: 27.7
click at [315, 126] on textarea "👇🏽 Olá, infelizmente a loja está fechada no momento! Nosso horário de funcionam…" at bounding box center [253, 114] width 315 height 33
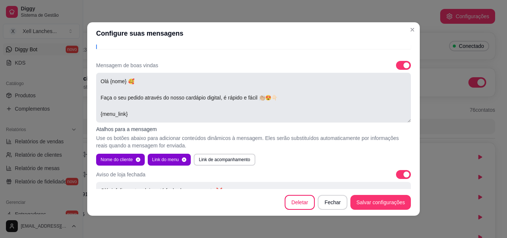
click at [218, 98] on textarea "Olá {nome} 🥰 Faça o seu pedido através do nosso cardápio digital, é rápido e fá…" at bounding box center [253, 98] width 315 height 50
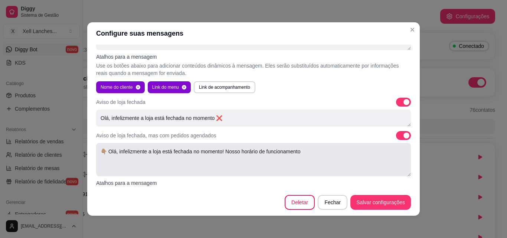
scroll to position [111, 0]
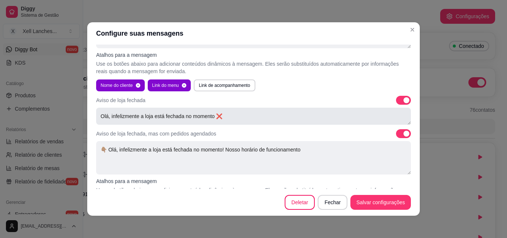
click at [169, 119] on textarea "Olá, infelizmente a loja está fechada no momento ❌" at bounding box center [253, 116] width 315 height 17
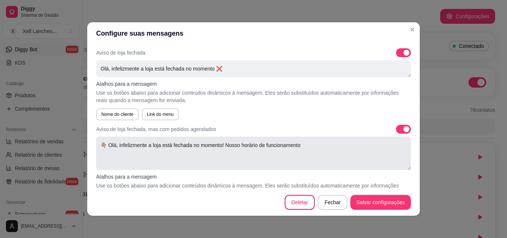
scroll to position [149, 0]
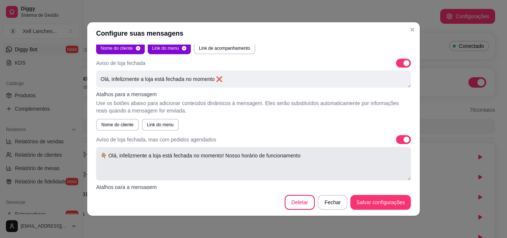
drag, startPoint x: 312, startPoint y: 160, endPoint x: 221, endPoint y: 159, distance: 91.0
click at [221, 159] on textarea "👇🏽 Olá, infelizmente a loja está fechada no momento! Nosso horário de funcionam…" at bounding box center [253, 163] width 315 height 33
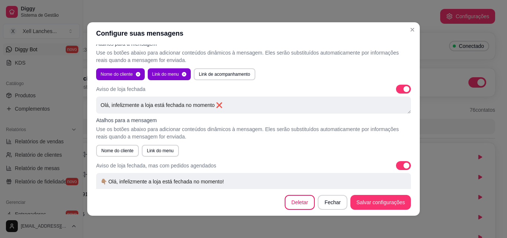
scroll to position [111, 0]
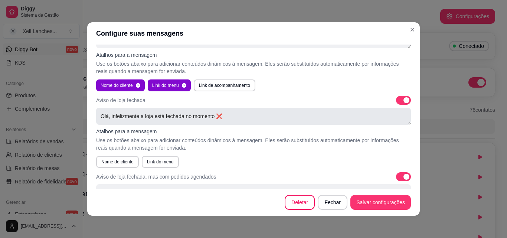
type textarea "👇🏽 Olá, infelizmente a loja está fechada no momento!"
click at [213, 116] on textarea "Olá, infelizmente a loja está fechada no momento ❌" at bounding box center [253, 116] width 315 height 17
paste textarea "é"
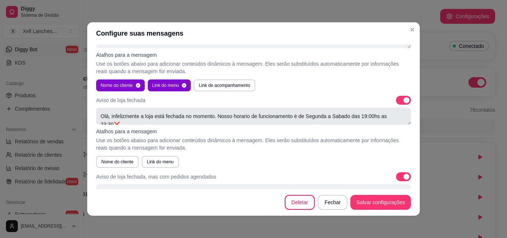
scroll to position [3, 0]
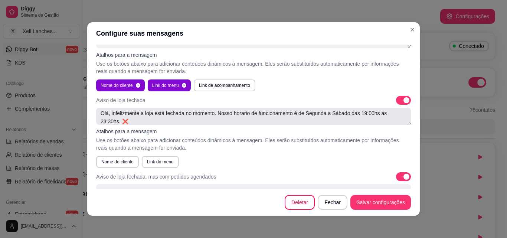
click at [236, 115] on textarea "Olá, infelizmente a loja está fechada no momento. Nosso horario de funcionament…" at bounding box center [253, 116] width 315 height 17
click at [233, 115] on textarea "Olá, infelizmente a loja está fechada no momento. Nosso horario de funcionament…" at bounding box center [253, 116] width 315 height 17
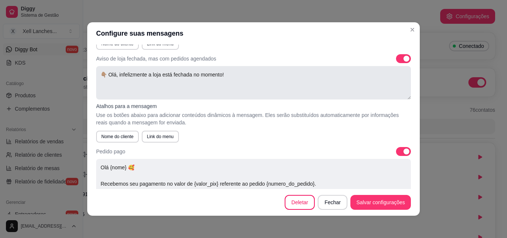
scroll to position [223, 0]
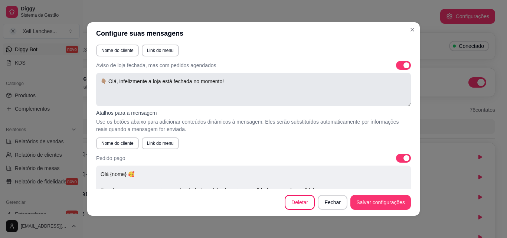
type textarea "Olá, infelizmente a loja está fechada no momento. Nosso horario de funcionament…"
click at [234, 90] on textarea "👇🏽 Olá, infelizmente a loja está fechada no momento!" at bounding box center [253, 89] width 315 height 33
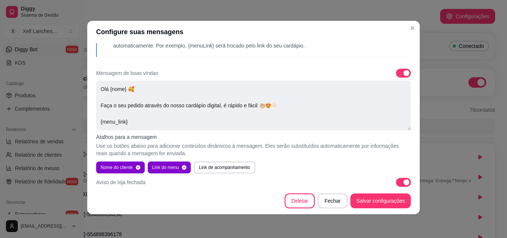
scroll to position [0, 0]
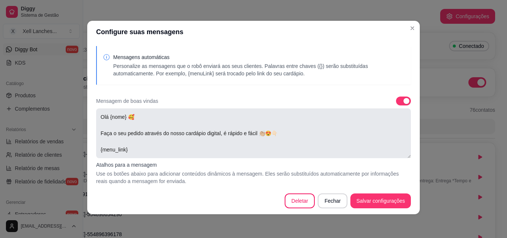
click at [230, 132] on textarea "Olá {nome} 🥰 Faça o seu pedido através do nosso cardápio digital, é rápido e fá…" at bounding box center [253, 133] width 315 height 50
click at [266, 139] on textarea "Olá {nome} 🥰 Faça o seu pedido através do nosso cardápio digital, é rápido e fá…" at bounding box center [253, 133] width 315 height 50
click at [287, 136] on textarea "Olá {nome} 🥰 Faça o seu pedido através do nosso cardápio digital, é rápido e fá…" at bounding box center [253, 133] width 315 height 50
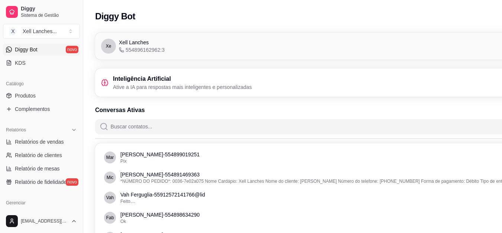
scroll to position [0, 83]
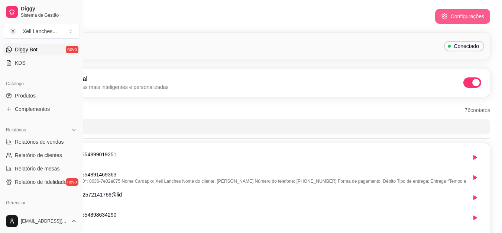
click at [451, 16] on button "Configurações" at bounding box center [462, 16] width 55 height 15
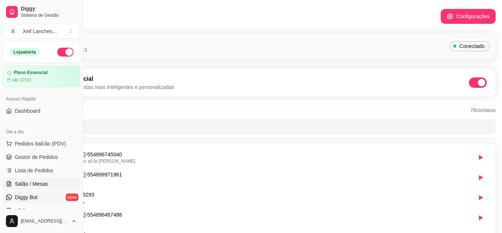
scroll to position [0, 0]
click at [43, 154] on span "Gestor de Pedidos" at bounding box center [36, 156] width 43 height 7
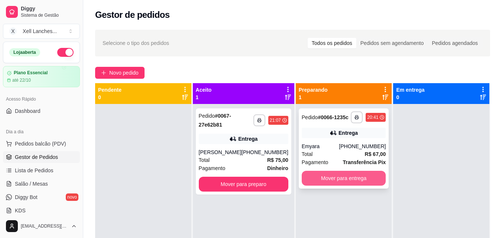
click at [335, 177] on button "Mover para entrega" at bounding box center [344, 178] width 84 height 15
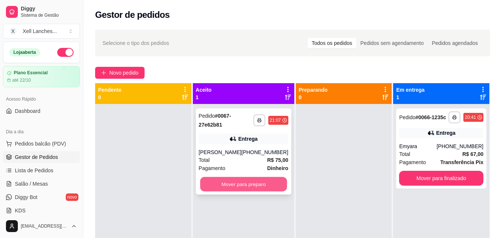
click at [241, 181] on button "Mover para preparo" at bounding box center [243, 184] width 87 height 14
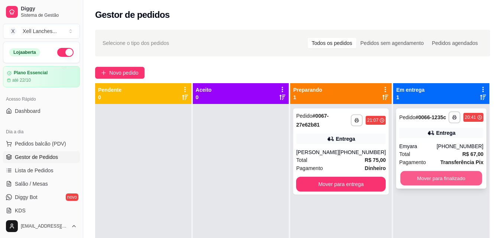
click at [450, 175] on button "Mover para finalizado" at bounding box center [441, 178] width 82 height 14
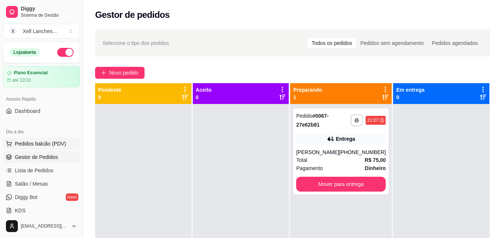
click at [39, 146] on span "Pedidos balcão (PDV)" at bounding box center [40, 143] width 51 height 7
click at [49, 157] on span "Gestor de Pedidos" at bounding box center [36, 156] width 43 height 7
click at [46, 171] on span "Lista de Pedidos" at bounding box center [34, 170] width 39 height 7
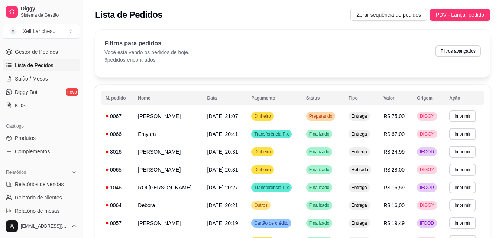
scroll to position [149, 0]
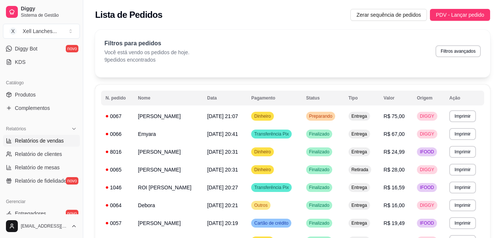
click at [43, 141] on span "Relatórios de vendas" at bounding box center [39, 140] width 49 height 7
select select "ALL"
select select "0"
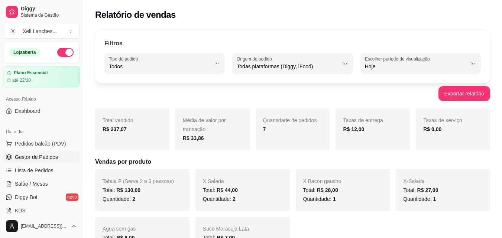
click at [40, 158] on span "Gestor de Pedidos" at bounding box center [36, 156] width 43 height 7
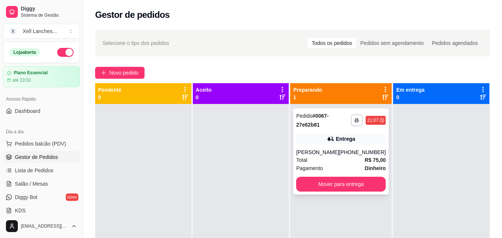
click at [327, 155] on div "[PERSON_NAME]" at bounding box center [317, 152] width 43 height 7
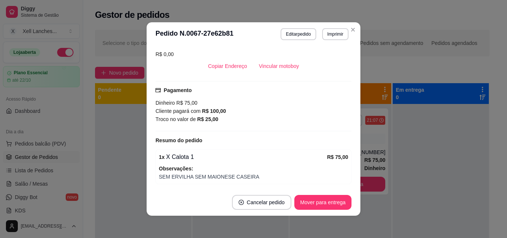
scroll to position [224, 0]
click at [297, 36] on button "Editar pedido" at bounding box center [298, 34] width 35 height 12
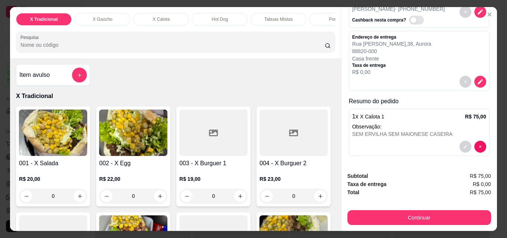
scroll to position [48, 0]
click at [477, 79] on icon "decrease-product-quantity" at bounding box center [480, 81] width 7 height 7
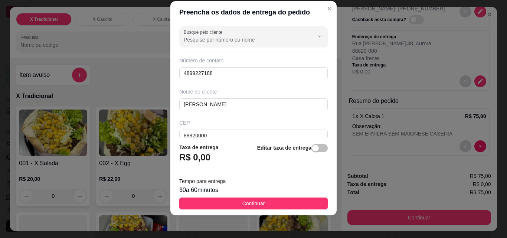
scroll to position [12, 0]
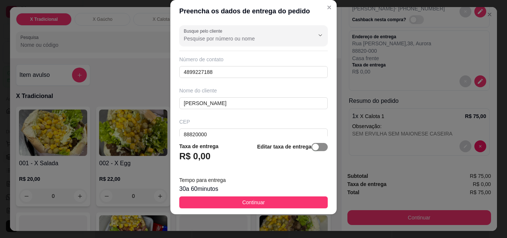
click at [312, 148] on div "button" at bounding box center [315, 147] width 7 height 7
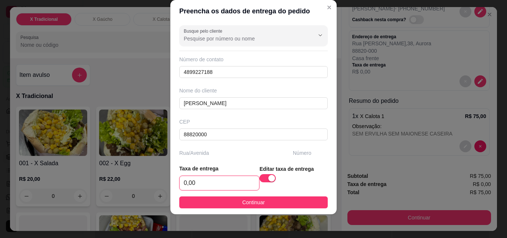
click at [222, 184] on input "0,00" at bounding box center [219, 183] width 79 height 14
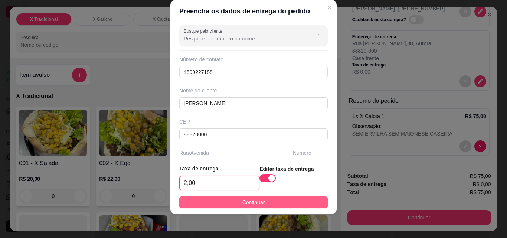
type input "2,00"
click at [243, 201] on span "Continuar" at bounding box center [254, 202] width 23 height 8
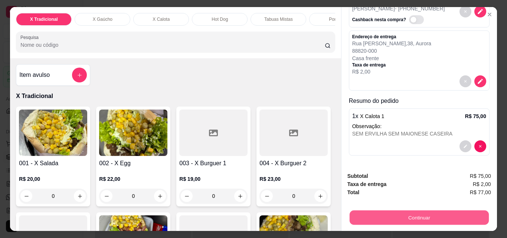
click at [403, 210] on button "Continuar" at bounding box center [419, 217] width 139 height 14
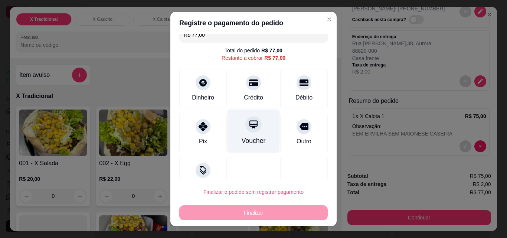
scroll to position [0, 0]
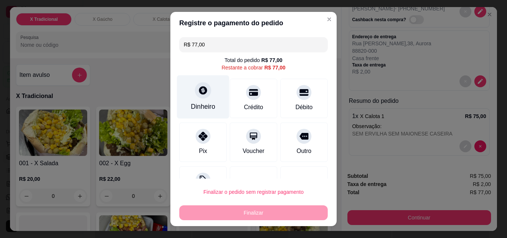
click at [199, 97] on div at bounding box center [203, 90] width 16 height 16
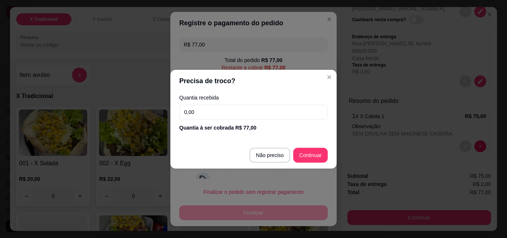
click at [240, 110] on input "0,00" at bounding box center [253, 112] width 149 height 15
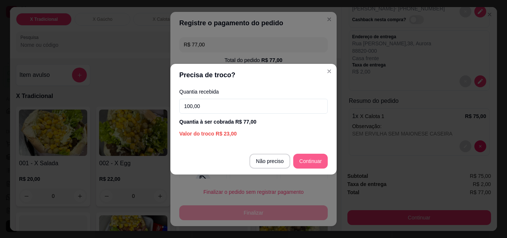
type input "100,00"
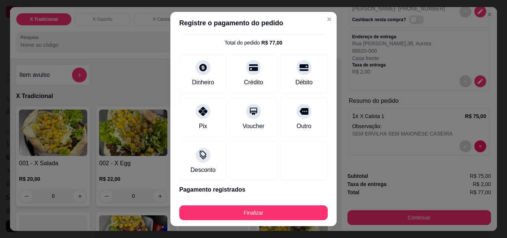
scroll to position [43, 0]
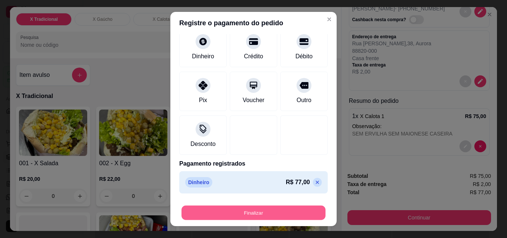
click at [272, 211] on button "Finalizar" at bounding box center [254, 213] width 144 height 14
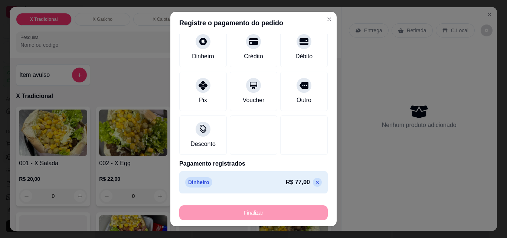
type input "-R$ 77,00"
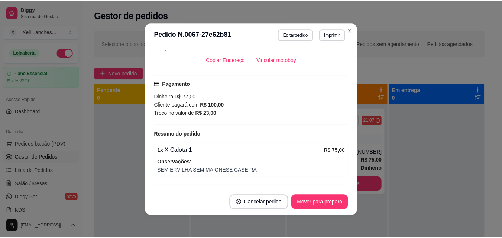
scroll to position [218, 0]
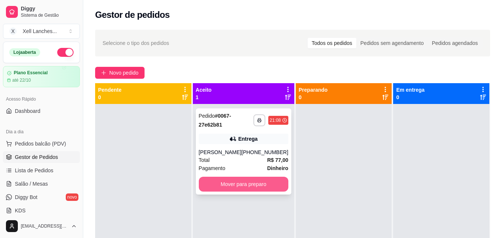
click at [272, 183] on button "Mover para preparo" at bounding box center [244, 184] width 90 height 15
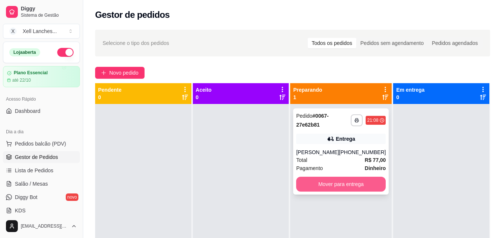
click at [337, 183] on button "Mover para entrega" at bounding box center [341, 184] width 90 height 15
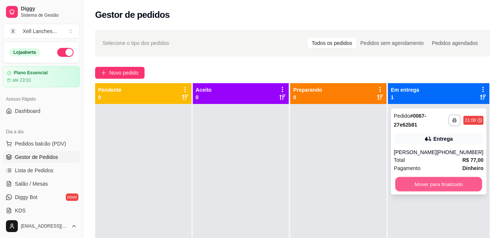
click at [437, 188] on button "Mover para finalizado" at bounding box center [438, 184] width 87 height 14
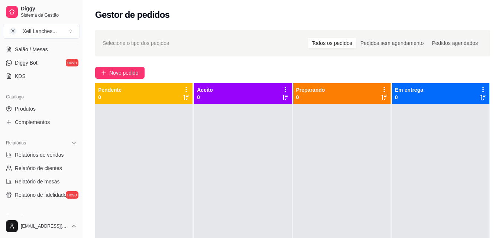
scroll to position [149, 0]
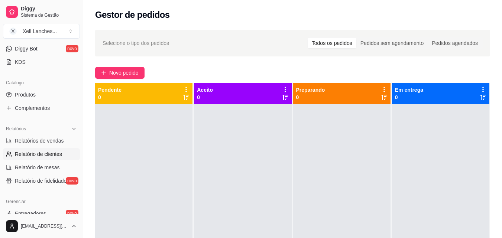
click at [23, 153] on span "Relatório de clientes" at bounding box center [38, 153] width 47 height 7
select select "30"
select select "HIGHEST_TOTAL_SPENT_WITH_ORDERS"
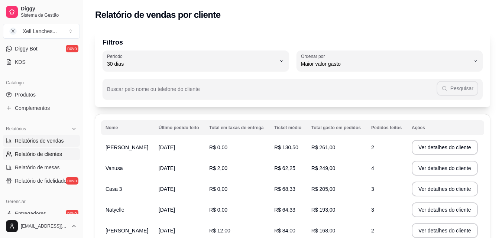
click at [24, 144] on span "Relatórios de vendas" at bounding box center [39, 140] width 49 height 7
select select "ALL"
select select "0"
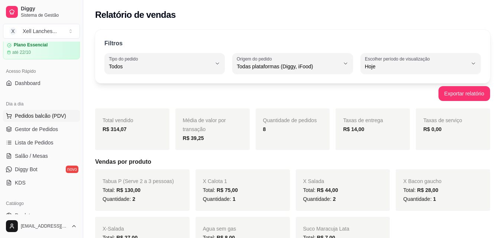
scroll to position [37, 0]
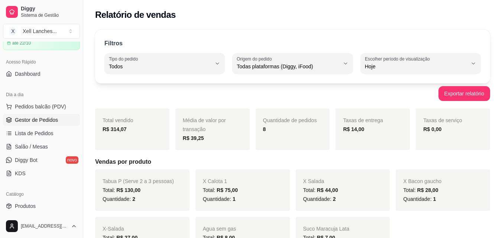
click at [35, 123] on span "Gestor de Pedidos" at bounding box center [36, 119] width 43 height 7
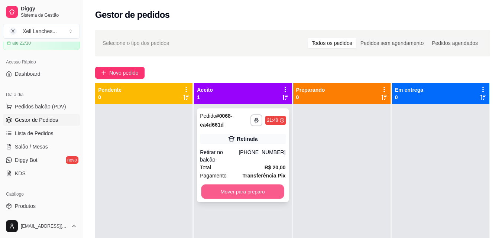
click at [261, 185] on button "Mover para preparo" at bounding box center [242, 192] width 83 height 14
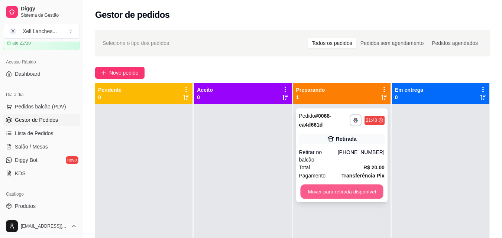
click at [343, 188] on button "Mover para retirada disponível" at bounding box center [341, 192] width 83 height 14
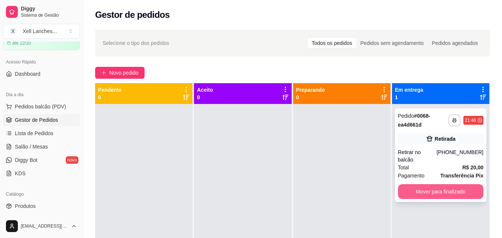
click at [410, 186] on button "Mover para finalizado" at bounding box center [440, 191] width 85 height 15
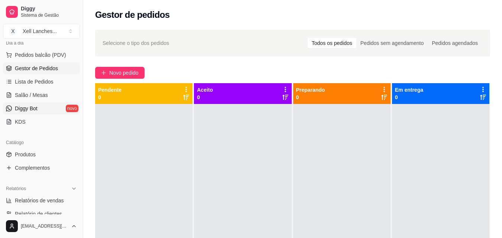
scroll to position [149, 0]
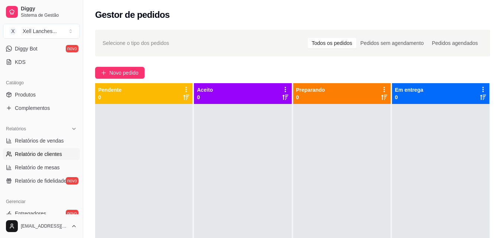
click at [53, 155] on span "Relatório de clientes" at bounding box center [38, 153] width 47 height 7
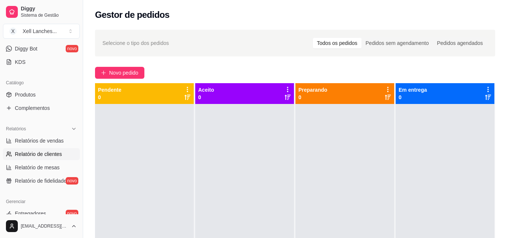
select select "30"
select select "HIGHEST_TOTAL_SPENT_WITH_ORDERS"
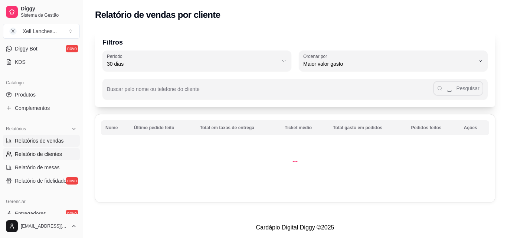
click at [38, 143] on span "Relatórios de vendas" at bounding box center [39, 140] width 49 height 7
select select "ALL"
select select "0"
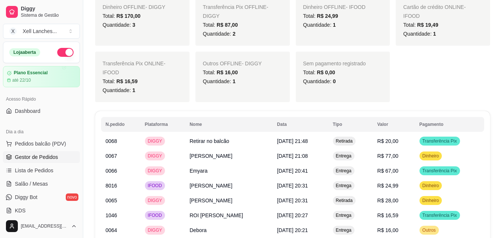
click at [38, 160] on span "Gestor de Pedidos" at bounding box center [36, 156] width 43 height 7
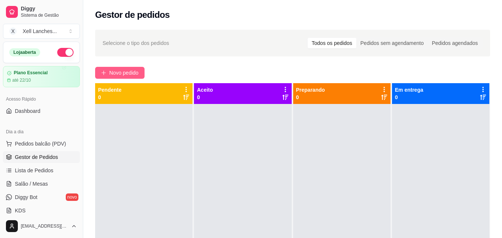
click at [113, 70] on span "Novo pedido" at bounding box center [123, 73] width 29 height 8
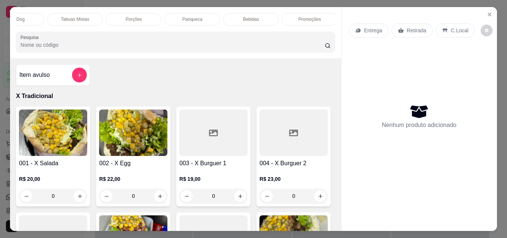
scroll to position [0, 208]
click at [239, 16] on p "Bebidas" at bounding box center [247, 19] width 16 height 6
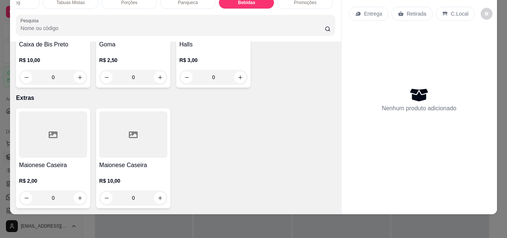
scroll to position [3364, 0]
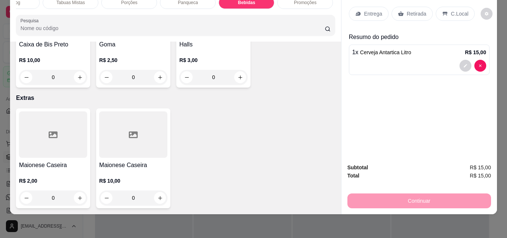
type input "2"
click at [364, 10] on p "Entrega" at bounding box center [373, 13] width 18 height 7
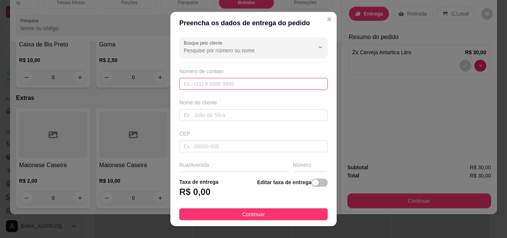
click at [226, 89] on input "text" at bounding box center [253, 84] width 149 height 12
type input "0"
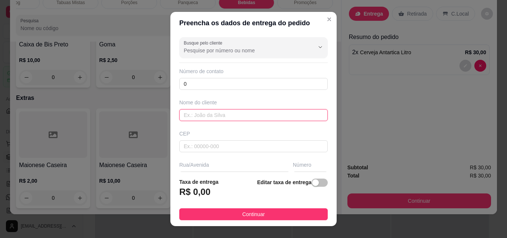
click at [212, 115] on input "text" at bounding box center [253, 115] width 149 height 12
type input "0"
click at [220, 153] on div "Busque pelo cliente Número de contato 0 Nome do cliente 0 CEP Rua/[GEOGRAPHIC_D…" at bounding box center [254, 103] width 166 height 138
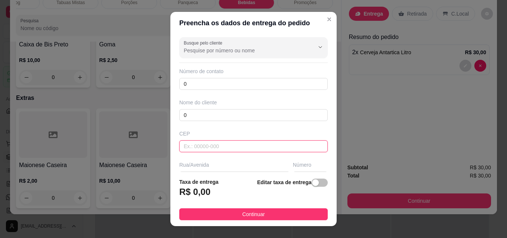
click at [220, 145] on input "text" at bounding box center [253, 146] width 149 height 12
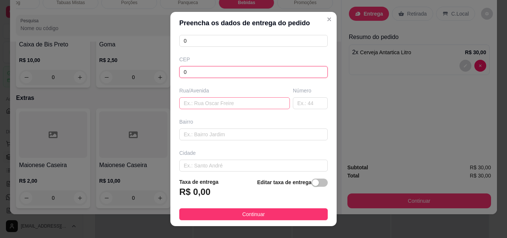
type input "0"
click at [199, 100] on input "text" at bounding box center [234, 103] width 111 height 12
type input "."
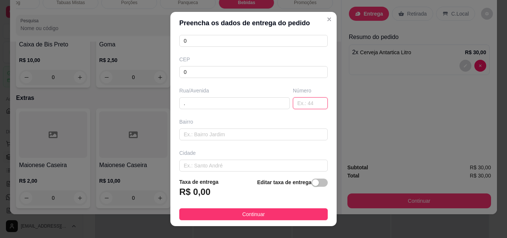
click at [303, 107] on input "text" at bounding box center [310, 103] width 35 height 12
type input "."
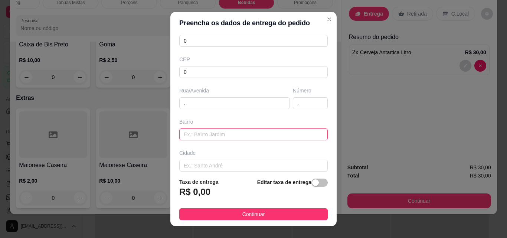
click at [260, 137] on input "text" at bounding box center [253, 135] width 149 height 12
type input "."
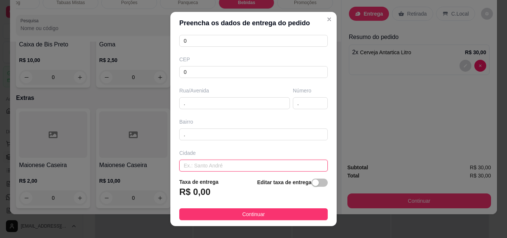
click at [252, 162] on input "text" at bounding box center [253, 166] width 149 height 12
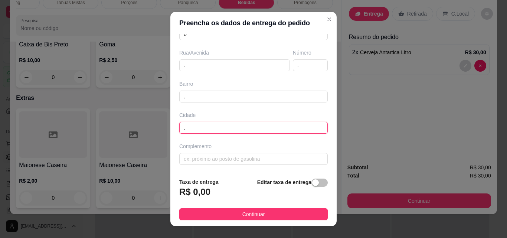
scroll to position [113, 0]
type input "."
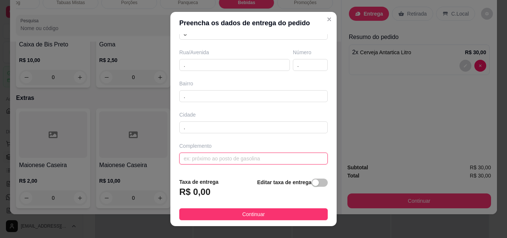
click at [271, 164] on input "text" at bounding box center [253, 159] width 149 height 12
type input "."
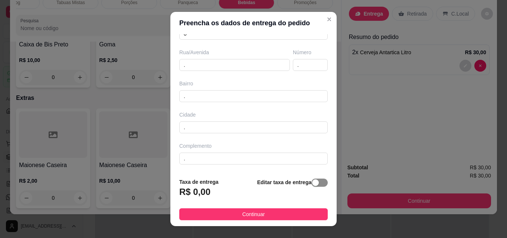
click at [312, 181] on div "button" at bounding box center [315, 182] width 7 height 7
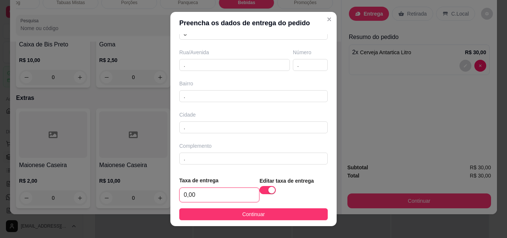
click at [235, 195] on input "0,00" at bounding box center [219, 195] width 79 height 14
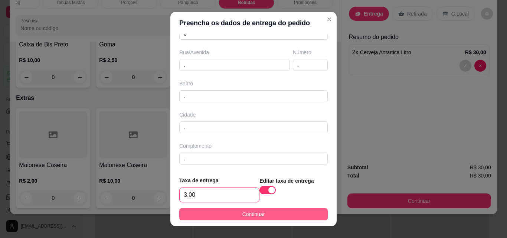
type input "3,00"
click at [243, 211] on span "Continuar" at bounding box center [254, 214] width 23 height 8
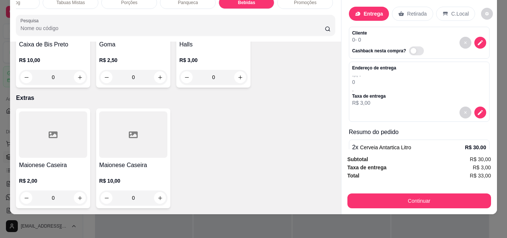
scroll to position [31, 0]
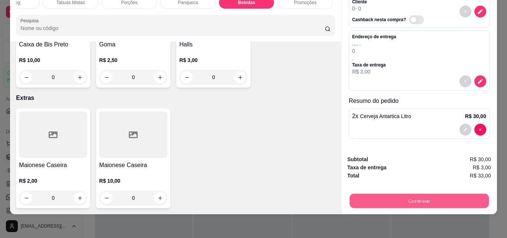
click at [411, 194] on button "Continuar" at bounding box center [419, 201] width 139 height 14
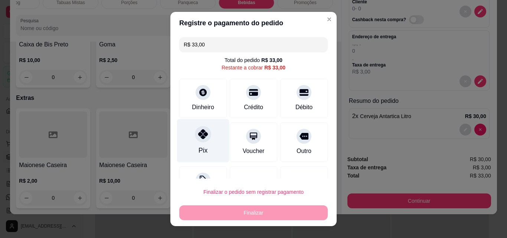
scroll to position [30, 0]
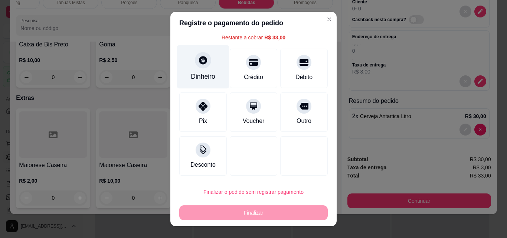
click at [199, 76] on div "Dinheiro" at bounding box center [203, 77] width 25 height 10
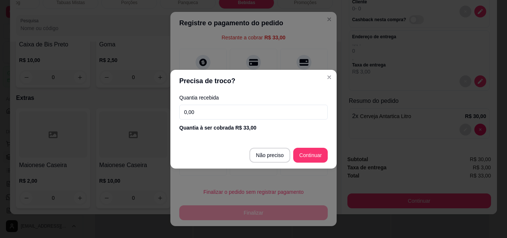
click at [217, 117] on input "0,00" at bounding box center [253, 112] width 149 height 15
type input "100,00"
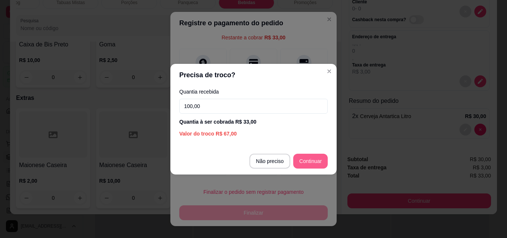
type input "R$ 0,00"
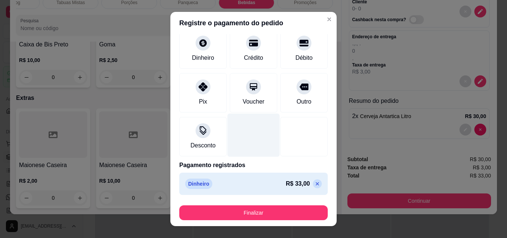
scroll to position [43, 0]
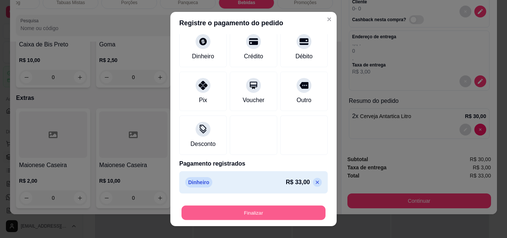
click at [263, 210] on button "Finalizar" at bounding box center [254, 213] width 144 height 14
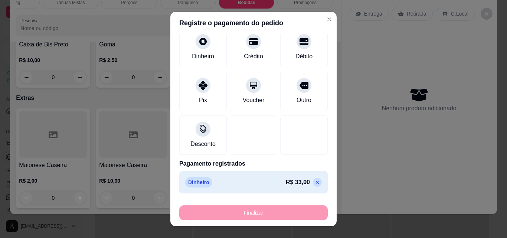
type input "0"
type input "-R$ 33,00"
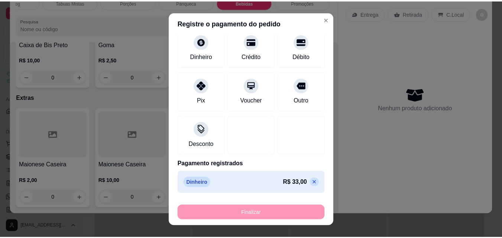
scroll to position [0, 0]
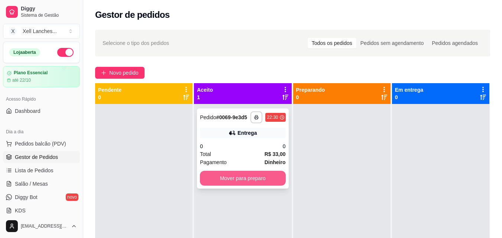
click at [246, 172] on button "Mover para preparo" at bounding box center [242, 178] width 85 height 15
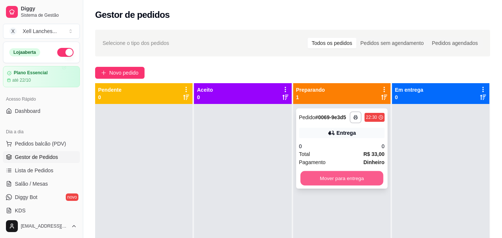
click at [340, 180] on button "Mover para entrega" at bounding box center [341, 178] width 83 height 14
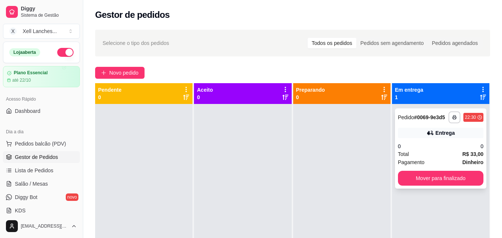
click at [468, 142] on div "**********" at bounding box center [440, 148] width 91 height 80
click at [449, 177] on button "Mover para finalizado" at bounding box center [440, 178] width 85 height 15
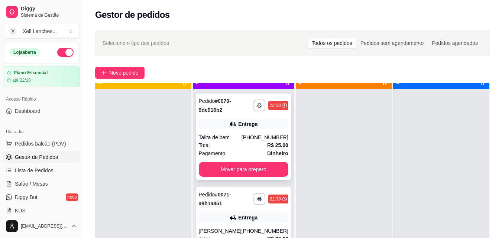
scroll to position [21, 0]
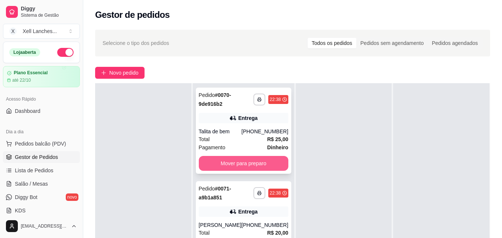
click at [269, 166] on button "Mover para preparo" at bounding box center [244, 163] width 90 height 15
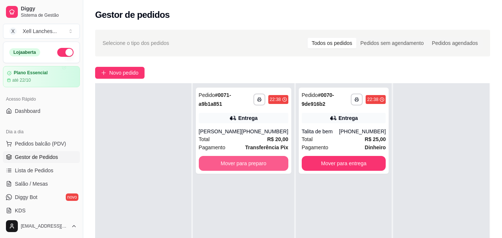
scroll to position [74, 0]
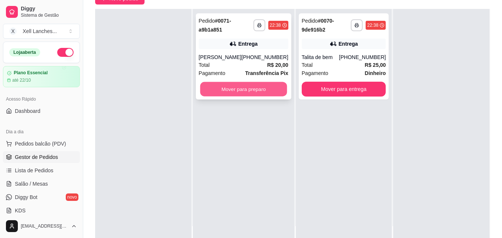
click at [260, 85] on button "Mover para preparo" at bounding box center [243, 89] width 87 height 14
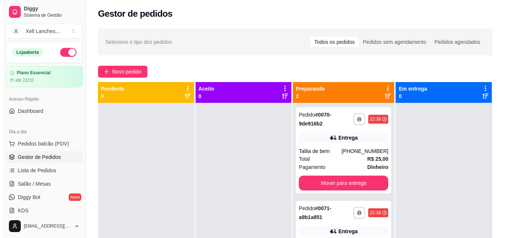
scroll to position [0, 0]
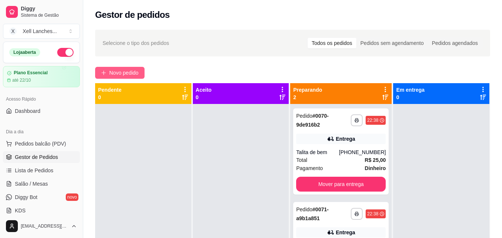
click at [129, 69] on span "Novo pedido" at bounding box center [123, 73] width 29 height 8
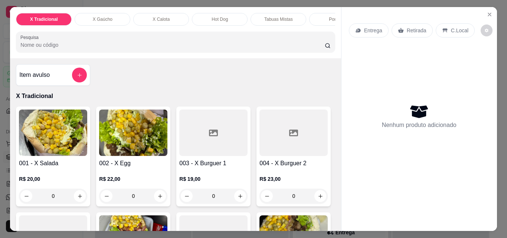
click at [105, 17] on p "X Gaúcho" at bounding box center [103, 19] width 20 height 6
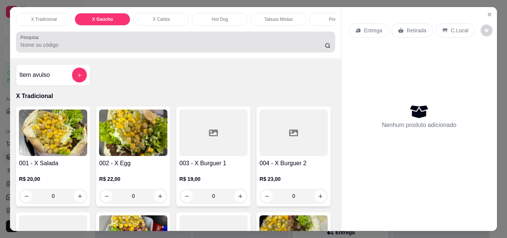
scroll to position [19, 0]
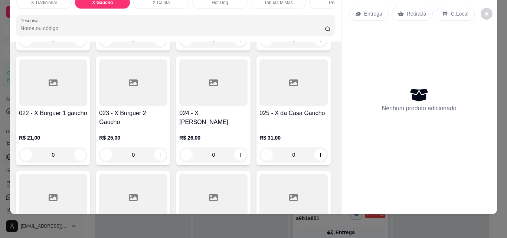
click at [162, 48] on div "0" at bounding box center [133, 40] width 68 height 15
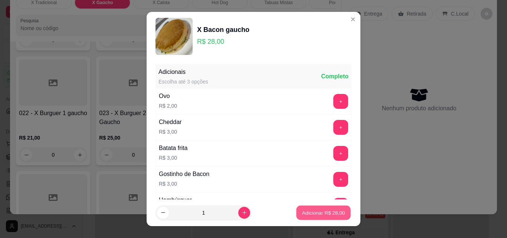
click at [317, 212] on p "Adicionar R$ 28,00" at bounding box center [323, 212] width 43 height 7
type input "1"
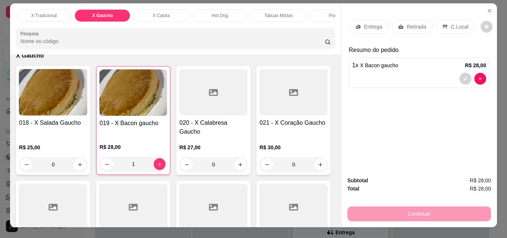
scroll to position [0, 0]
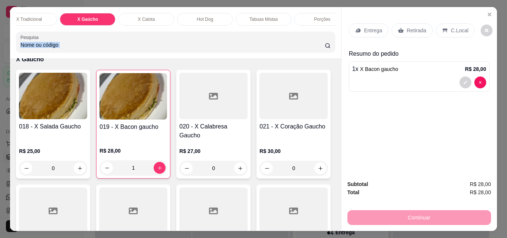
click at [329, 29] on div "X Tradicional X Gaúcho X Calota Hot Dog Tabuas Mistas Porções Panqueca Bebidas …" at bounding box center [175, 32] width 331 height 51
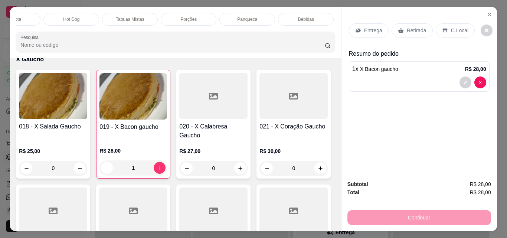
click at [311, 17] on p "Bebidas" at bounding box center [306, 19] width 16 height 6
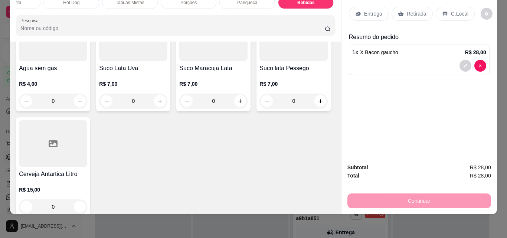
scroll to position [2659, 0]
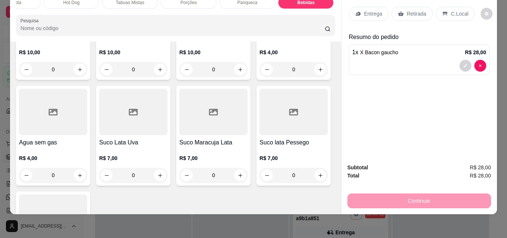
type input "1"
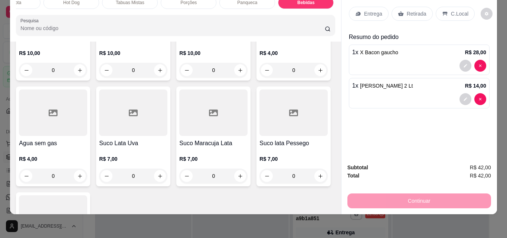
click at [364, 11] on p "Entrega" at bounding box center [373, 13] width 18 height 7
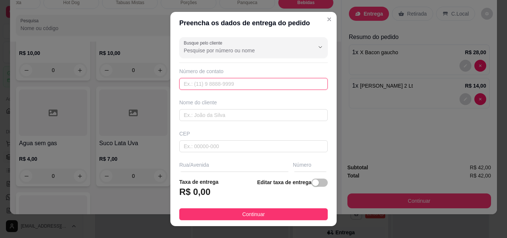
click at [208, 81] on input "text" at bounding box center [253, 84] width 149 height 12
paste input "[PHONE_NUMBER]"
type input "[PHONE_NUMBER]"
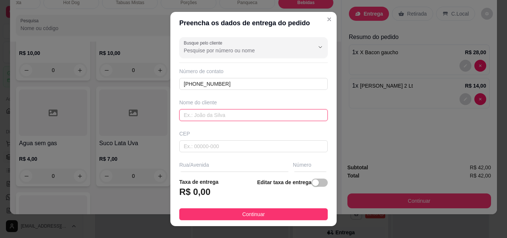
click at [198, 116] on input "text" at bounding box center [253, 115] width 149 height 12
type input "Fabricio"
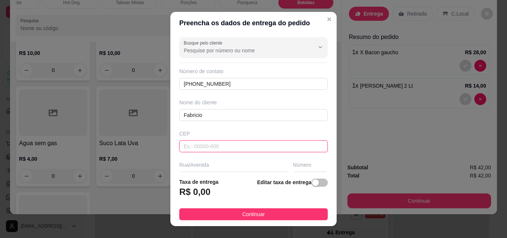
click at [207, 149] on input "text" at bounding box center [253, 146] width 149 height 12
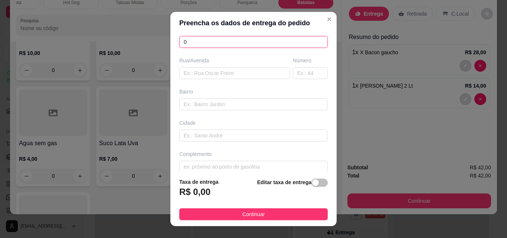
scroll to position [111, 0]
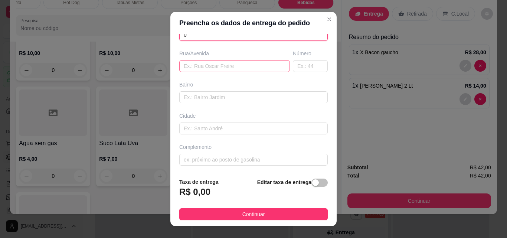
type input "0"
click at [217, 68] on input "text" at bounding box center [234, 66] width 111 height 12
type input "."
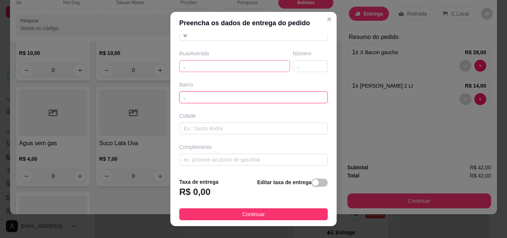
type input "."
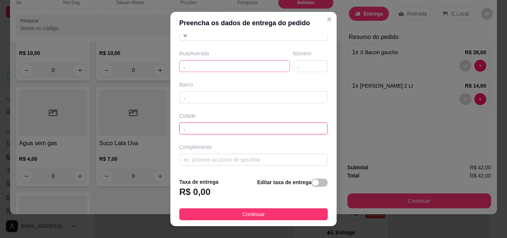
type input "."
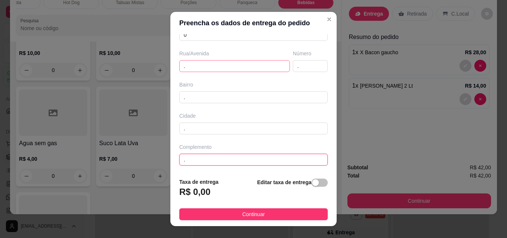
type input "."
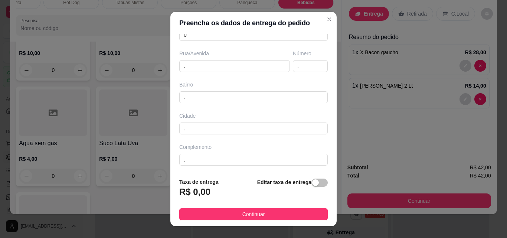
click at [323, 186] on footer "Taxa de entrega R$ 0,00 Editar taxa de entrega Continuar" at bounding box center [254, 199] width 166 height 54
click at [316, 183] on span "button" at bounding box center [320, 183] width 16 height 8
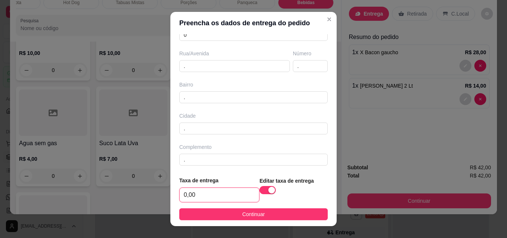
click at [203, 192] on input "0,00" at bounding box center [219, 195] width 79 height 14
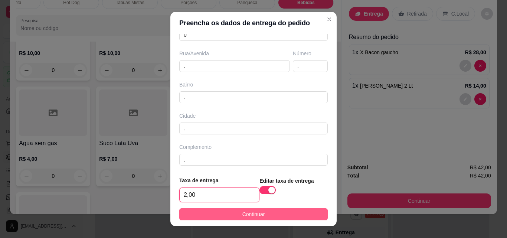
type input "2,00"
click at [252, 215] on span "Continuar" at bounding box center [254, 214] width 23 height 8
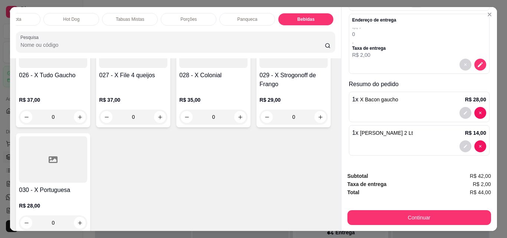
scroll to position [0, 0]
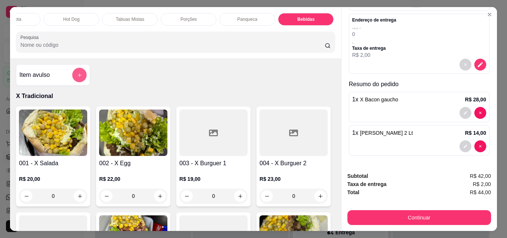
click at [79, 76] on icon "add-separate-item" at bounding box center [80, 75] width 6 height 6
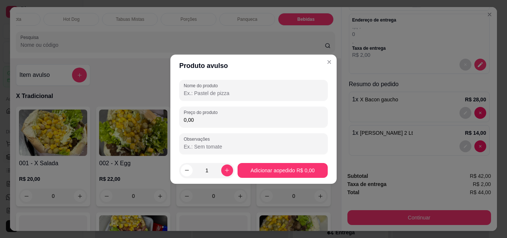
click at [188, 90] on input "Nome do produto" at bounding box center [254, 93] width 140 height 7
type input "Cigarro"
drag, startPoint x: 214, startPoint y: 118, endPoint x: 146, endPoint y: 120, distance: 68.0
click at [146, 120] on div "Produto avulso Nome do produto Cigarro Preço do produto 7,00 Observações 1 Adic…" at bounding box center [253, 119] width 507 height 238
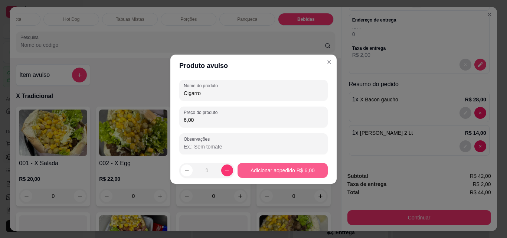
type input "6,00"
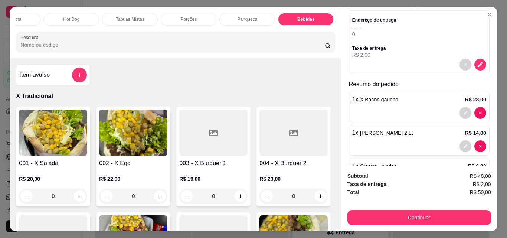
scroll to position [98, 0]
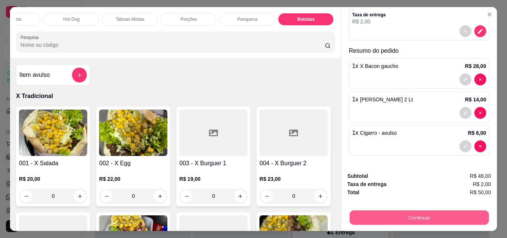
click at [405, 215] on button "Continuar" at bounding box center [419, 217] width 139 height 14
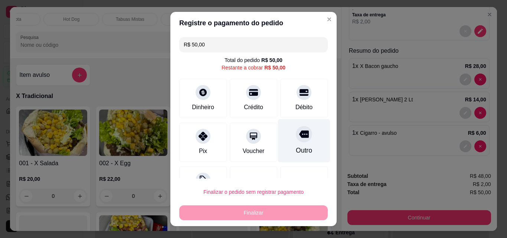
click at [297, 139] on div at bounding box center [304, 134] width 16 height 16
type input "R$ 0,00"
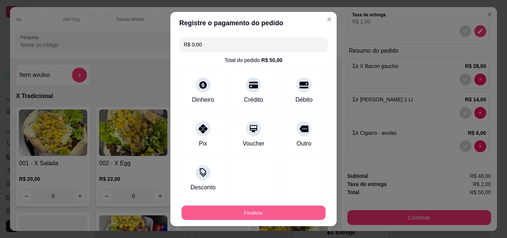
click at [252, 212] on button "Finalizar" at bounding box center [254, 213] width 144 height 14
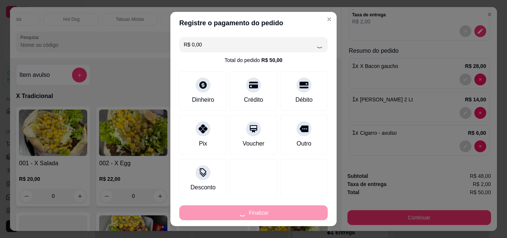
type input "0"
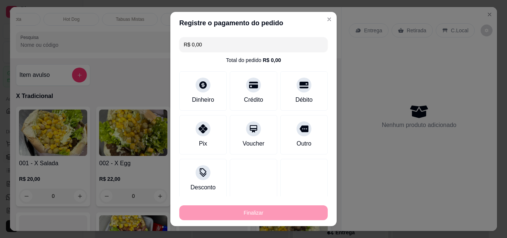
type input "-R$ 50,00"
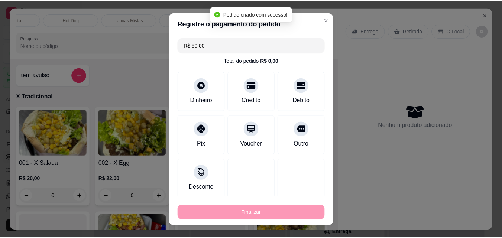
scroll to position [0, 0]
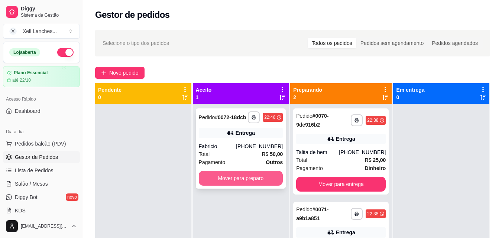
click at [248, 179] on button "Mover para preparo" at bounding box center [241, 178] width 84 height 15
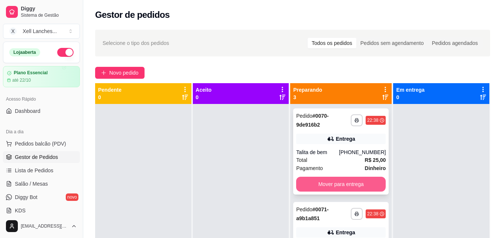
click at [355, 183] on button "Mover para entrega" at bounding box center [341, 184] width 90 height 15
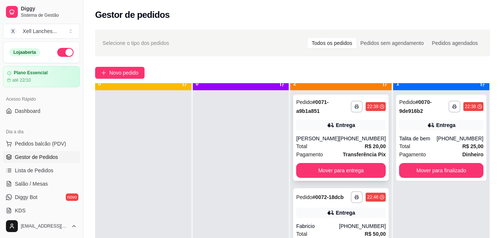
scroll to position [21, 0]
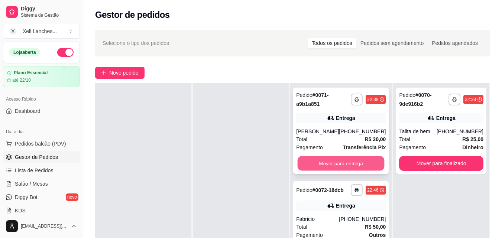
click at [344, 159] on button "Mover para entrega" at bounding box center [341, 163] width 87 height 14
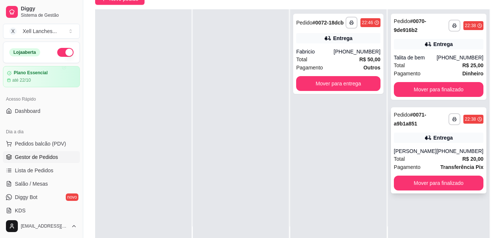
scroll to position [74, 0]
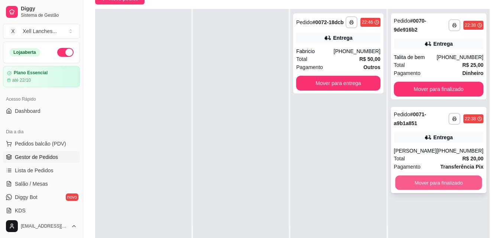
click at [442, 182] on button "Mover para finalizado" at bounding box center [438, 183] width 87 height 14
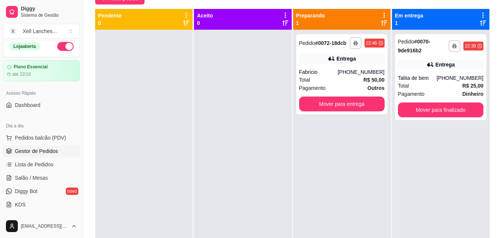
scroll to position [0, 0]
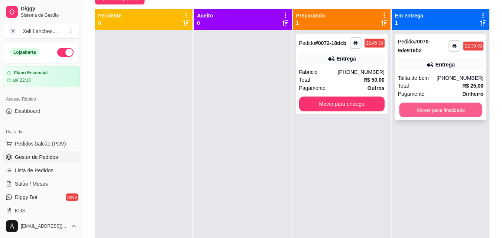
click at [437, 111] on button "Mover para finalizado" at bounding box center [440, 110] width 83 height 14
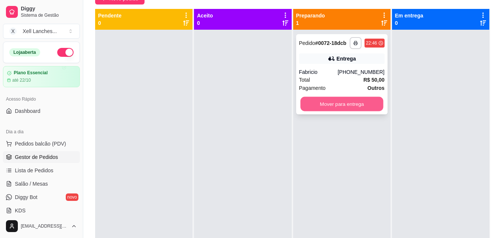
click at [341, 105] on button "Mover para entrega" at bounding box center [341, 104] width 83 height 14
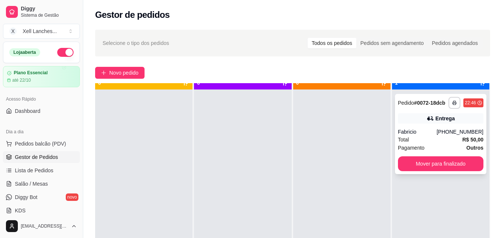
scroll to position [21, 0]
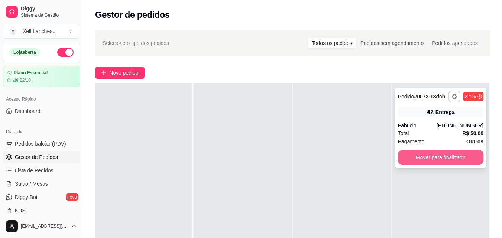
click at [441, 155] on button "Mover para finalizado" at bounding box center [440, 157] width 85 height 15
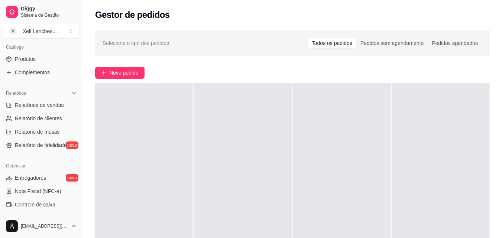
scroll to position [186, 0]
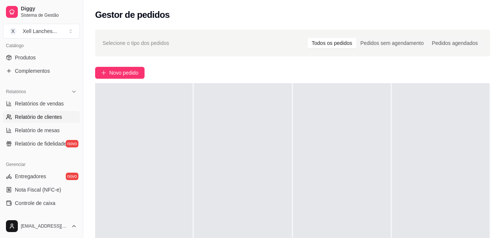
click at [42, 119] on span "Relatório de clientes" at bounding box center [38, 116] width 47 height 7
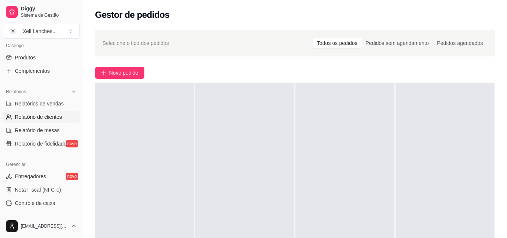
select select "30"
select select "HIGHEST_TOTAL_SPENT_WITH_ORDERS"
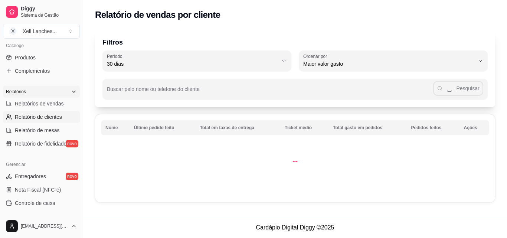
click at [26, 95] on div "Relatórios" at bounding box center [41, 92] width 77 height 12
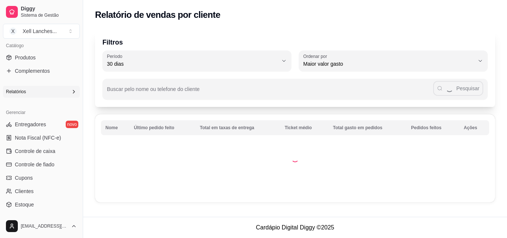
click at [29, 91] on div "Relatórios" at bounding box center [41, 92] width 77 height 12
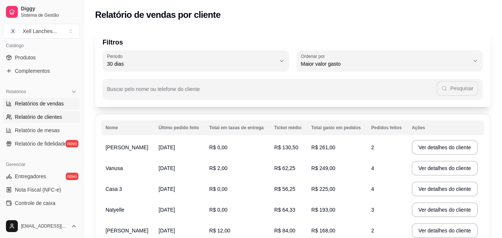
click at [26, 107] on span "Relatórios de vendas" at bounding box center [39, 103] width 49 height 7
select select "ALL"
select select "0"
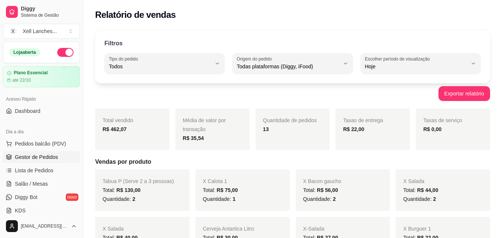
click at [34, 156] on span "Gestor de Pedidos" at bounding box center [36, 156] width 43 height 7
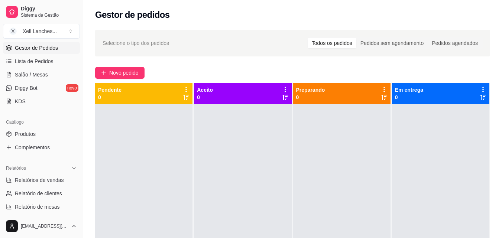
scroll to position [111, 0]
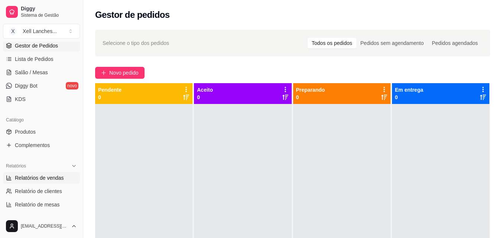
click at [51, 181] on span "Relatórios de vendas" at bounding box center [39, 177] width 49 height 7
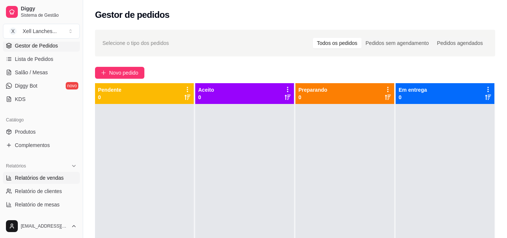
select select "ALL"
select select "0"
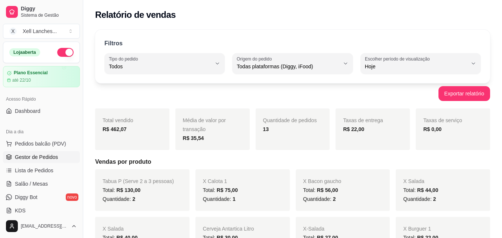
click at [60, 157] on link "Gestor de Pedidos" at bounding box center [41, 157] width 77 height 12
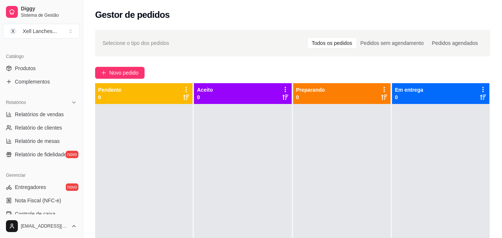
scroll to position [186, 0]
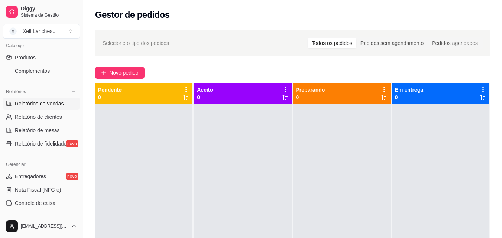
click at [51, 106] on span "Relatórios de vendas" at bounding box center [39, 103] width 49 height 7
select select "ALL"
select select "0"
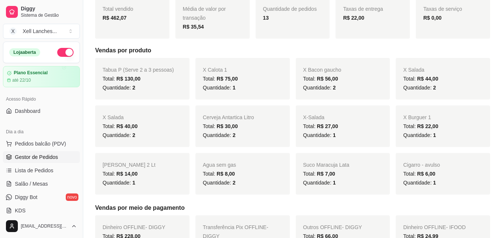
click at [42, 157] on span "Gestor de Pedidos" at bounding box center [36, 156] width 43 height 7
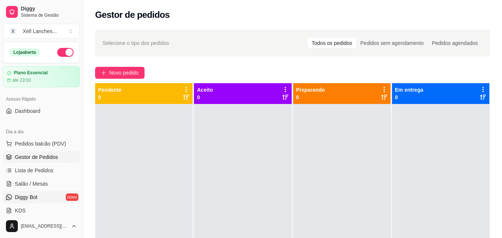
click at [34, 192] on link "Diggy Bot novo" at bounding box center [41, 197] width 77 height 12
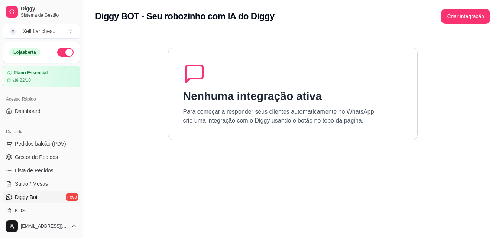
click at [348, 98] on div "Nenhuma integração ativa Para começar a responder seus clientes automaticamente…" at bounding box center [293, 94] width 250 height 93
click at [475, 24] on div "Diggy BOT - Seu robozinho com IA do Diggy Criar integração" at bounding box center [292, 14] width 419 height 28
click at [474, 17] on button "Criar integração" at bounding box center [465, 16] width 49 height 15
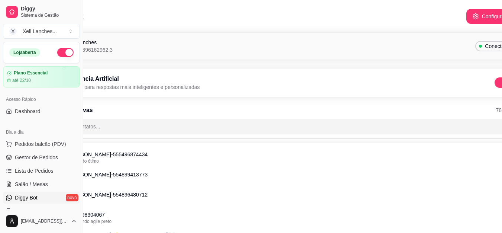
scroll to position [0, 83]
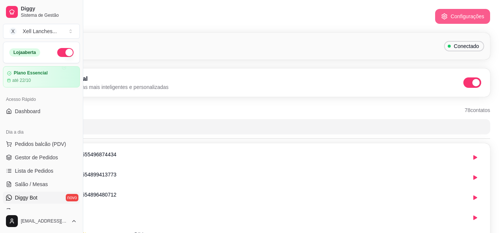
click at [459, 17] on button "Configurações" at bounding box center [462, 16] width 55 height 15
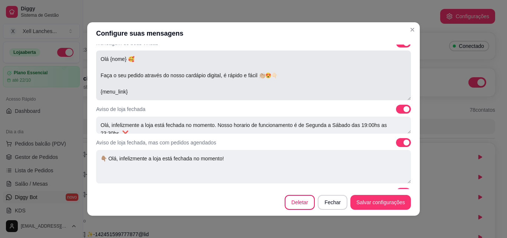
scroll to position [74, 0]
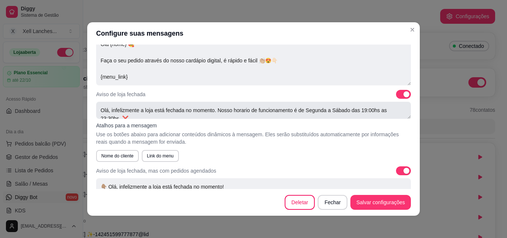
click at [316, 114] on textarea "Olá, infelizmente a loja está fechada no momento. Nosso horario de funcionament…" at bounding box center [253, 110] width 315 height 17
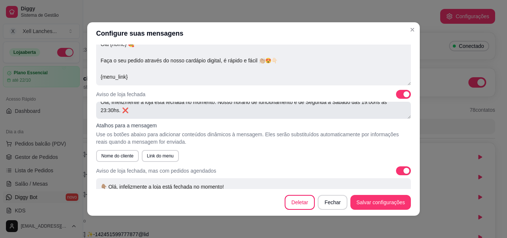
click at [146, 110] on textarea "Olá, infelizmente a loja está fechada no momento. Nosso horario de funcionament…" at bounding box center [253, 110] width 315 height 17
click at [117, 110] on textarea "Olá, infelizmente a loja está fechada no momento. Nosso horario de funcionament…" at bounding box center [253, 110] width 315 height 17
type textarea "Olá, infelizmente a loja está fechada no momento. Nosso horario de funcionament…"
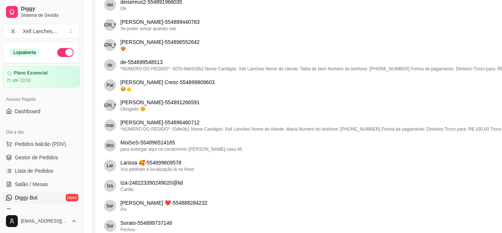
scroll to position [0, 0]
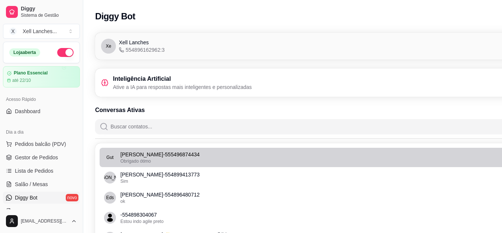
click at [175, 160] on div "Obrigado ótimo" at bounding box center [334, 161] width 429 height 6
click at [227, 155] on p "[PERSON_NAME] - 555496874434" at bounding box center [334, 153] width 429 height 7
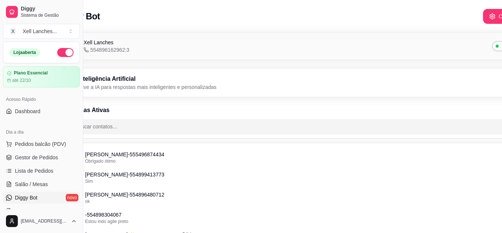
scroll to position [0, 83]
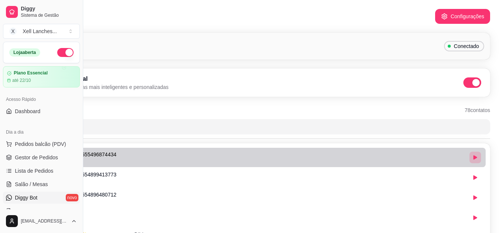
click at [474, 157] on icon "button" at bounding box center [475, 157] width 4 height 4
click at [395, 156] on p "[PERSON_NAME] - 554896465380" at bounding box center [251, 153] width 429 height 7
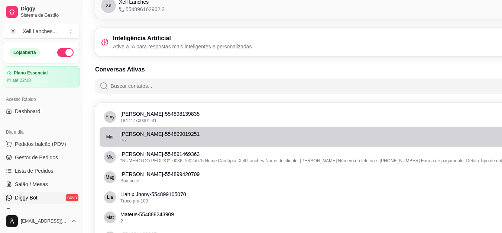
scroll to position [0, 0]
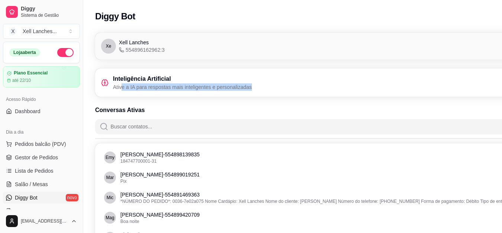
drag, startPoint x: 123, startPoint y: 88, endPoint x: 304, endPoint y: 88, distance: 180.9
click at [304, 88] on div "Inteligência Artificial Ative a IA para respostas mais inteligentes e personali…" at bounding box center [334, 82] width 466 height 16
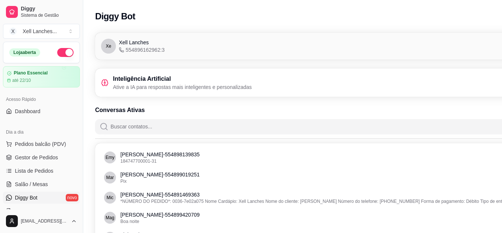
click at [203, 83] on h3 "Inteligência Artificial" at bounding box center [182, 78] width 139 height 9
drag, startPoint x: 155, startPoint y: 49, endPoint x: 160, endPoint y: 49, distance: 5.6
click at [160, 49] on span "554896162962:3" at bounding box center [142, 49] width 46 height 7
click at [38, 146] on span "Pedidos balcão (PDV)" at bounding box center [40, 143] width 51 height 7
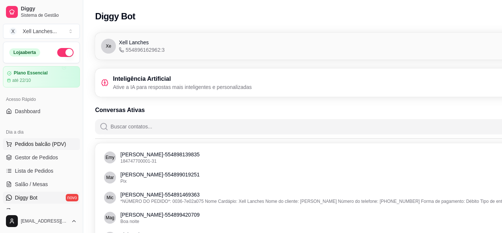
click at [34, 155] on span "Gestor de Pedidos" at bounding box center [36, 156] width 43 height 7
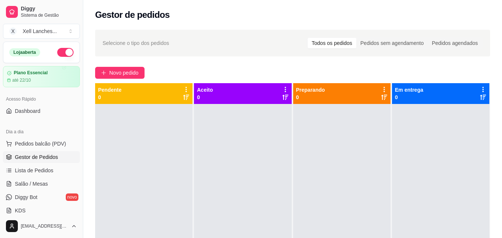
click at [63, 55] on button "button" at bounding box center [65, 52] width 16 height 9
